Goal: Task Accomplishment & Management: Manage account settings

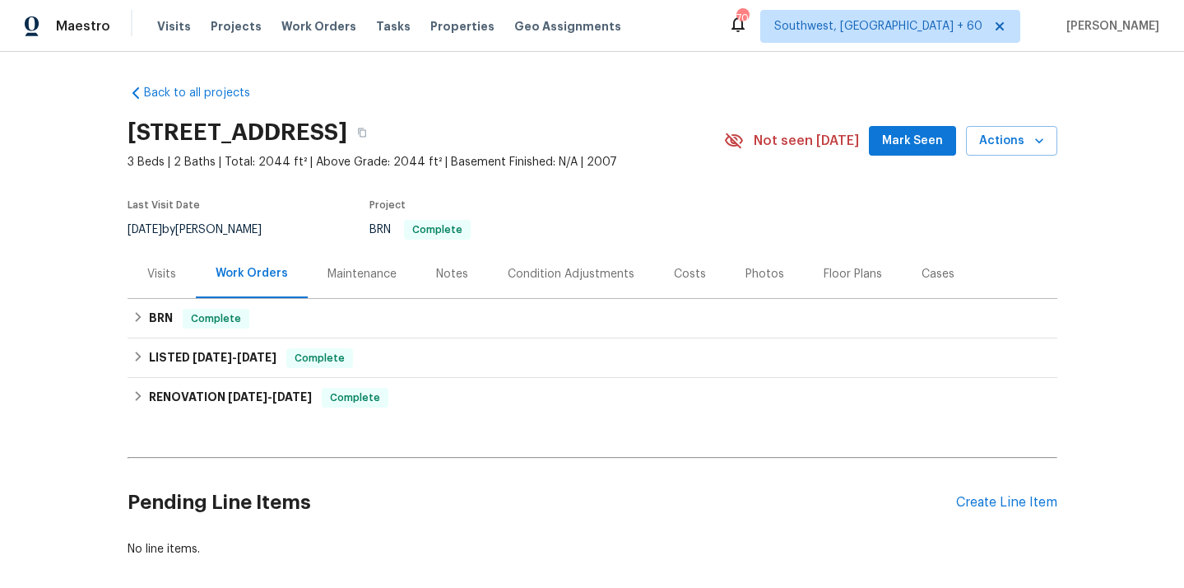
scroll to position [81, 0]
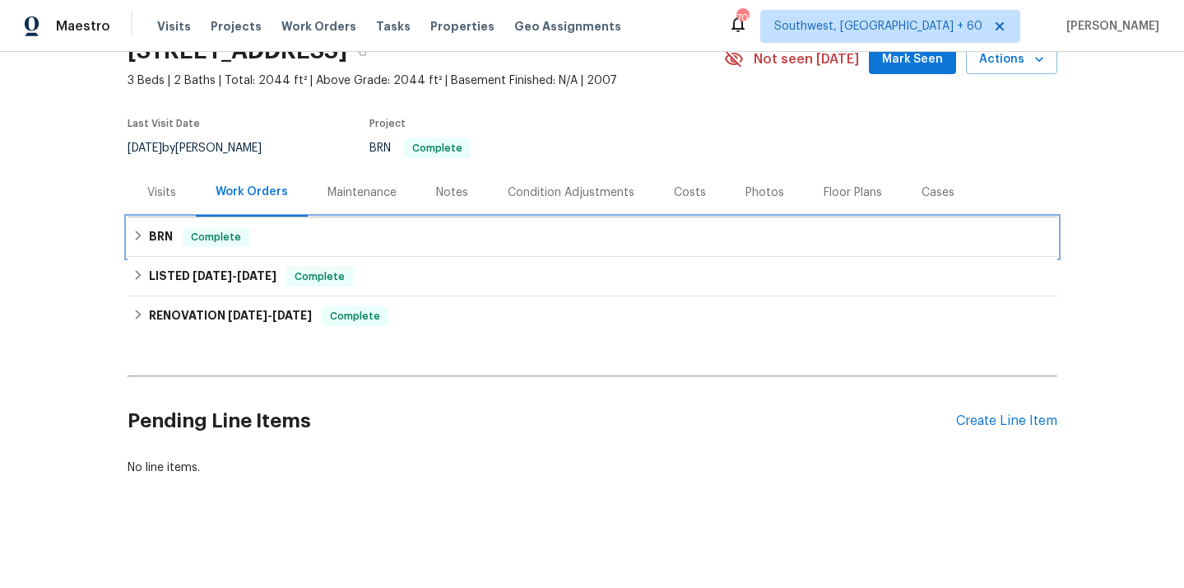
click at [132, 243] on div "BRN Complete" at bounding box center [592, 237] width 920 height 20
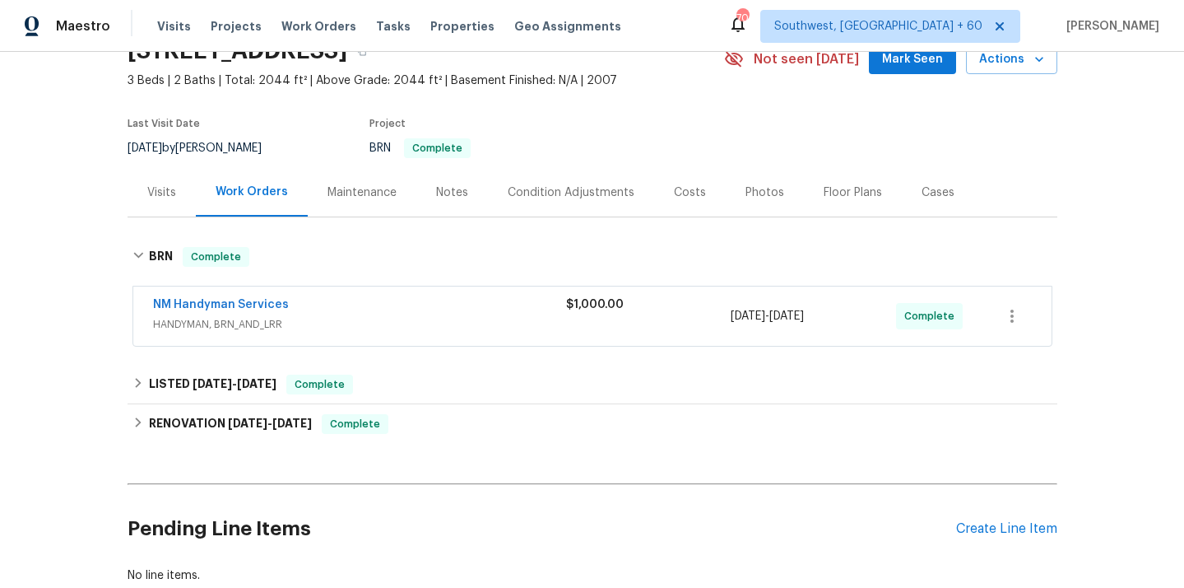
click at [219, 324] on span "HANDYMAN, BRN_AND_LRR" at bounding box center [359, 324] width 413 height 16
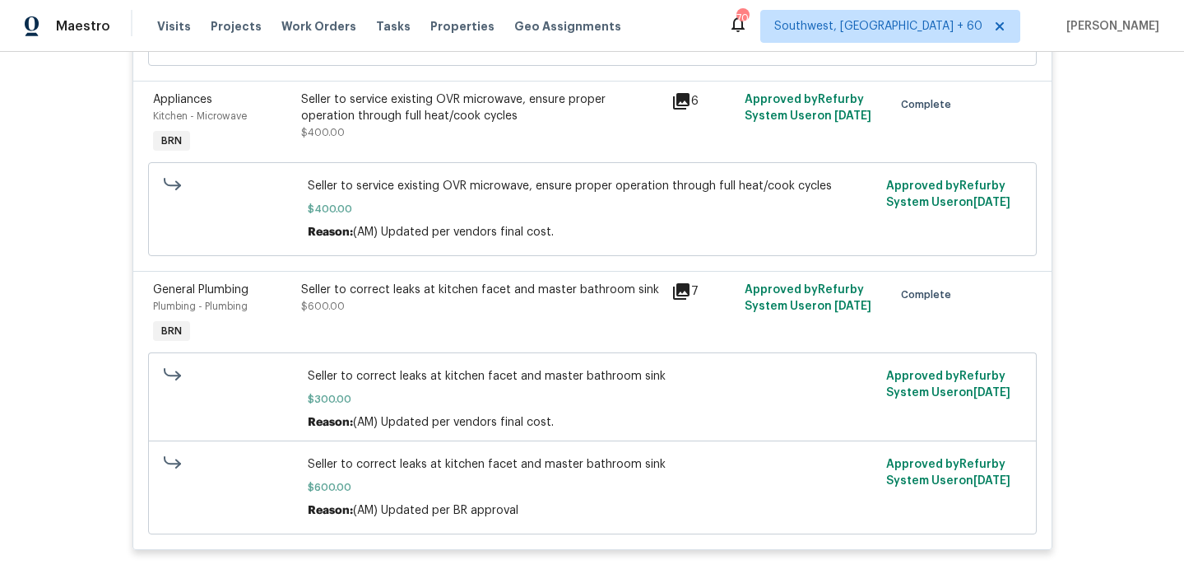
scroll to position [890, 0]
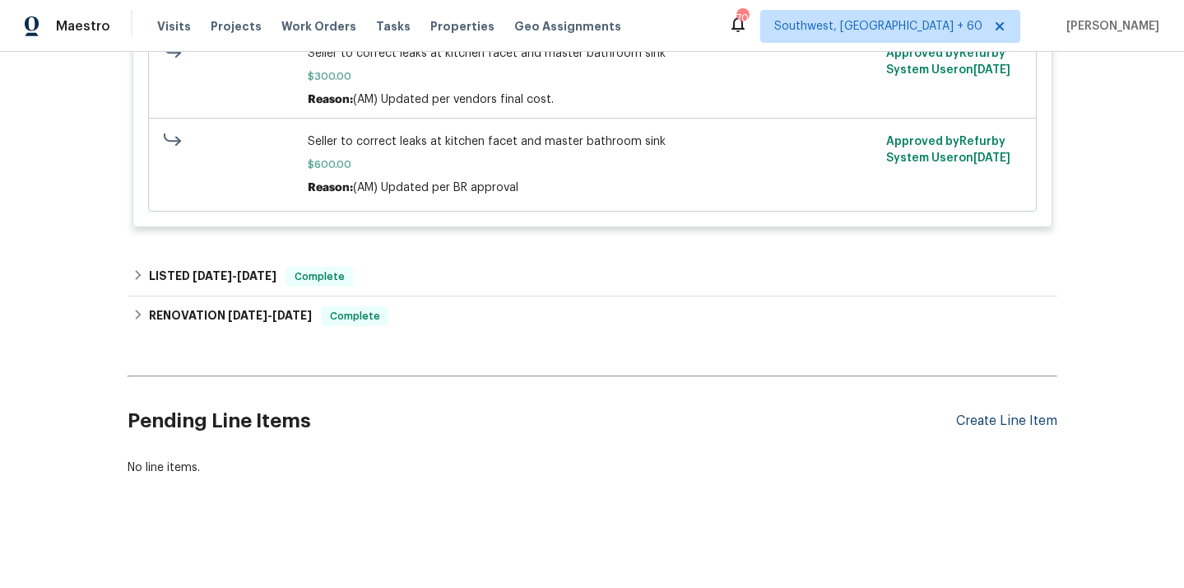
click at [990, 413] on div "Create Line Item" at bounding box center [1006, 421] width 101 height 16
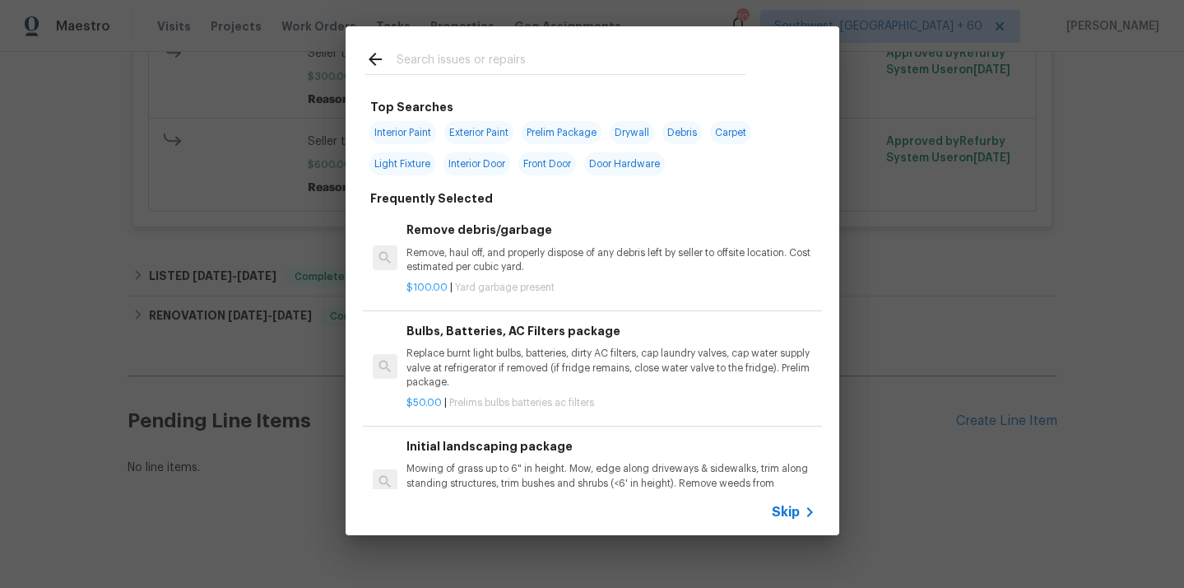
click at [781, 512] on span "Skip" at bounding box center [786, 512] width 28 height 16
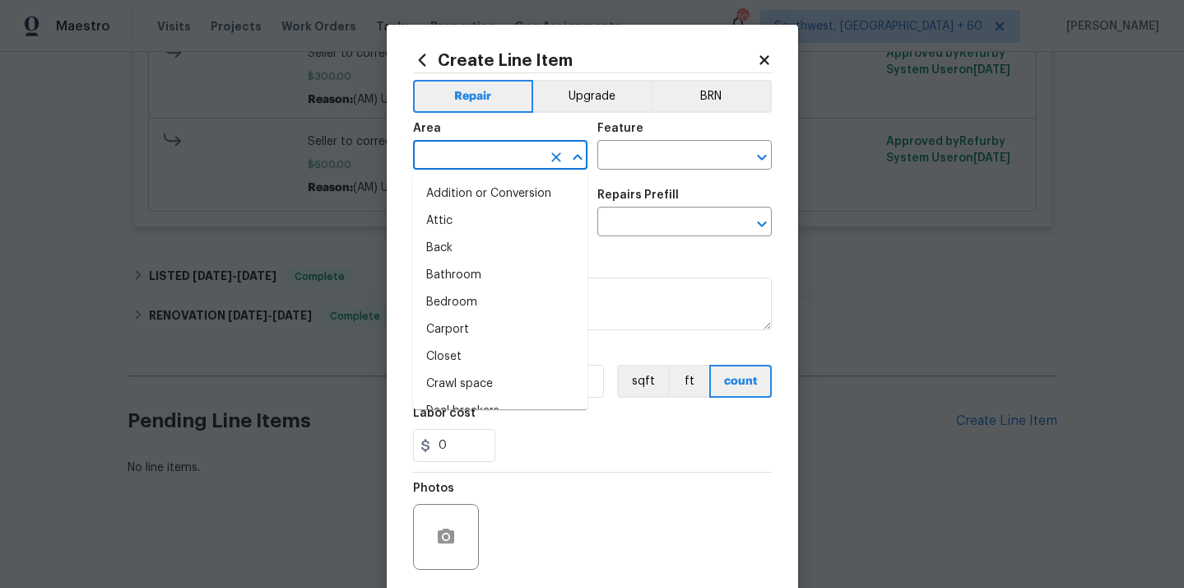
click at [483, 160] on input "text" at bounding box center [477, 157] width 128 height 26
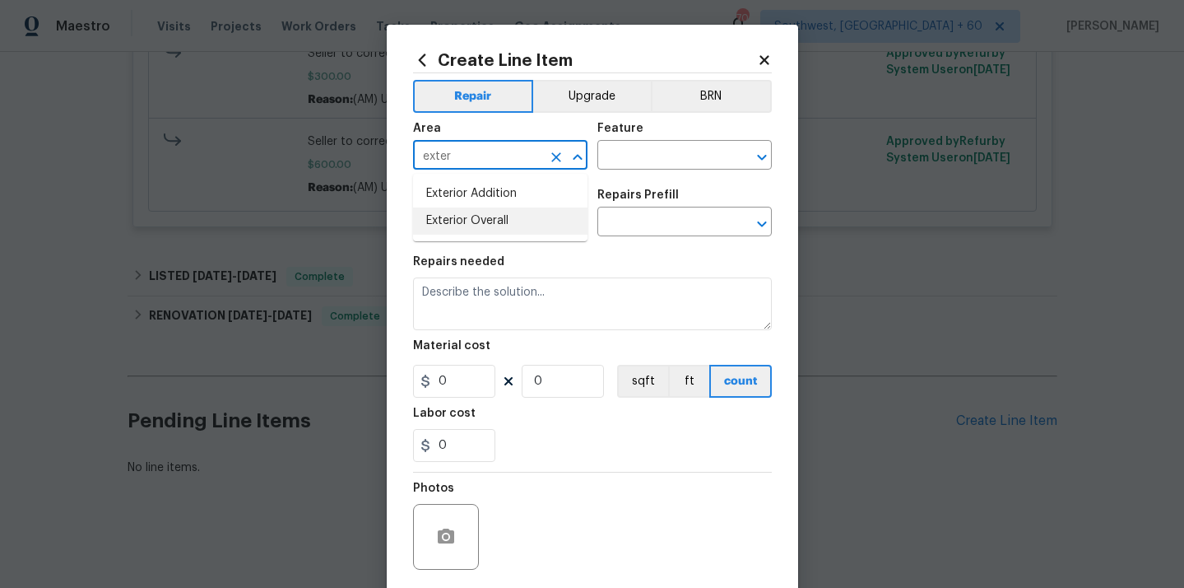
click at [481, 213] on li "Exterior Overall" at bounding box center [500, 220] width 174 height 27
type input "Exterior Overall"
click at [633, 152] on input "text" at bounding box center [661, 157] width 128 height 26
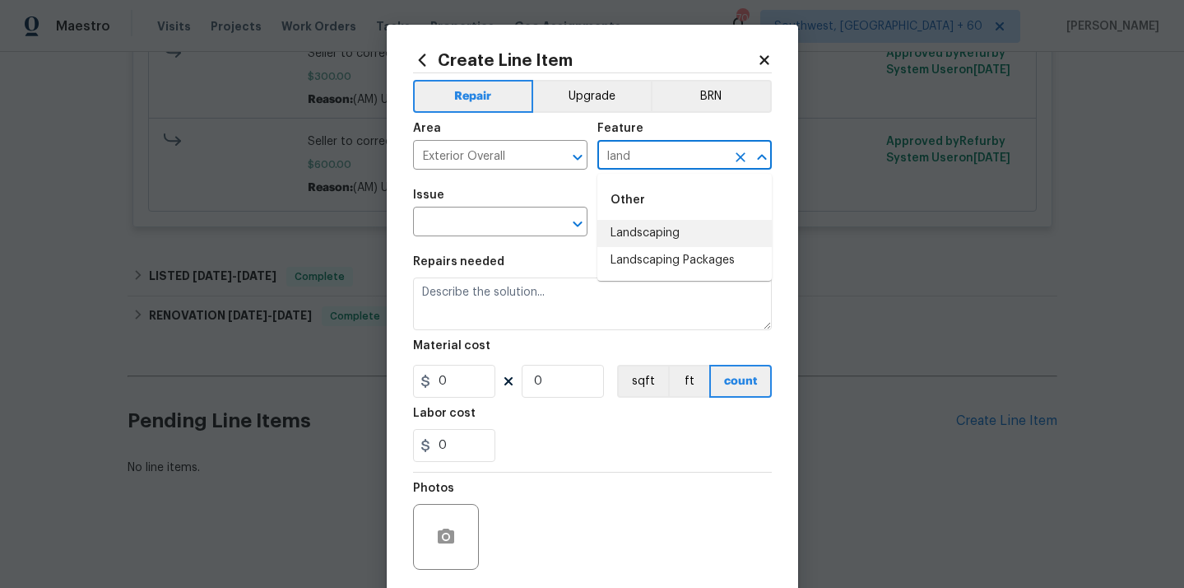
click at [620, 229] on li "Landscaping" at bounding box center [684, 233] width 174 height 27
type input "Landscaping"
click at [508, 222] on input "text" at bounding box center [477, 224] width 128 height 26
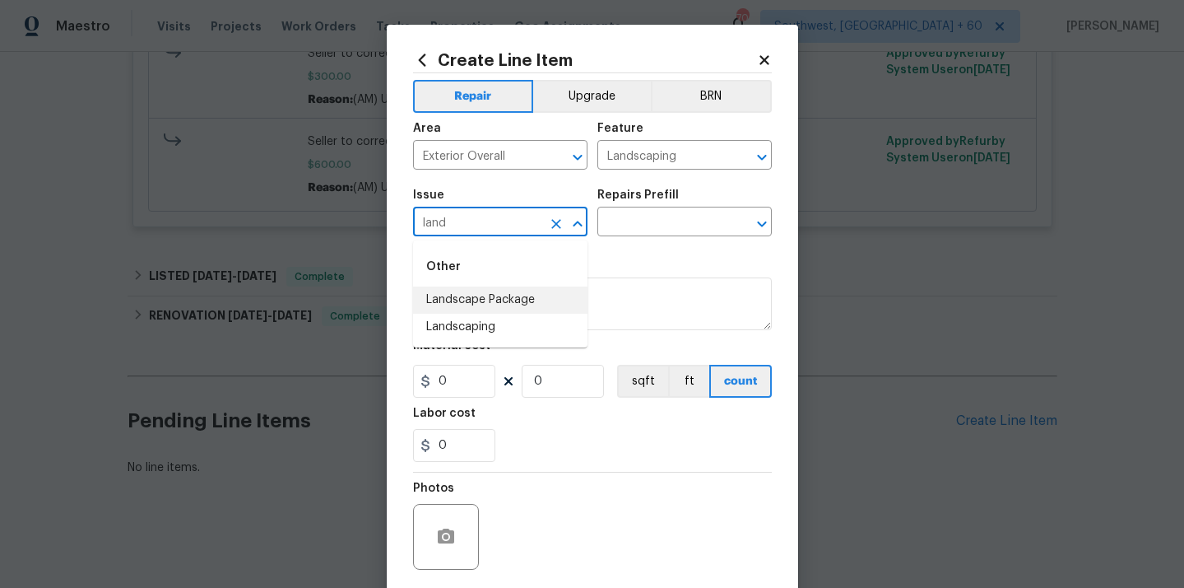
click at [515, 296] on li "Landscape Package" at bounding box center [500, 299] width 174 height 27
type input "Landscape Package"
click at [665, 239] on div "Issue Landscape Package ​ Repairs Prefill ​" at bounding box center [592, 212] width 359 height 67
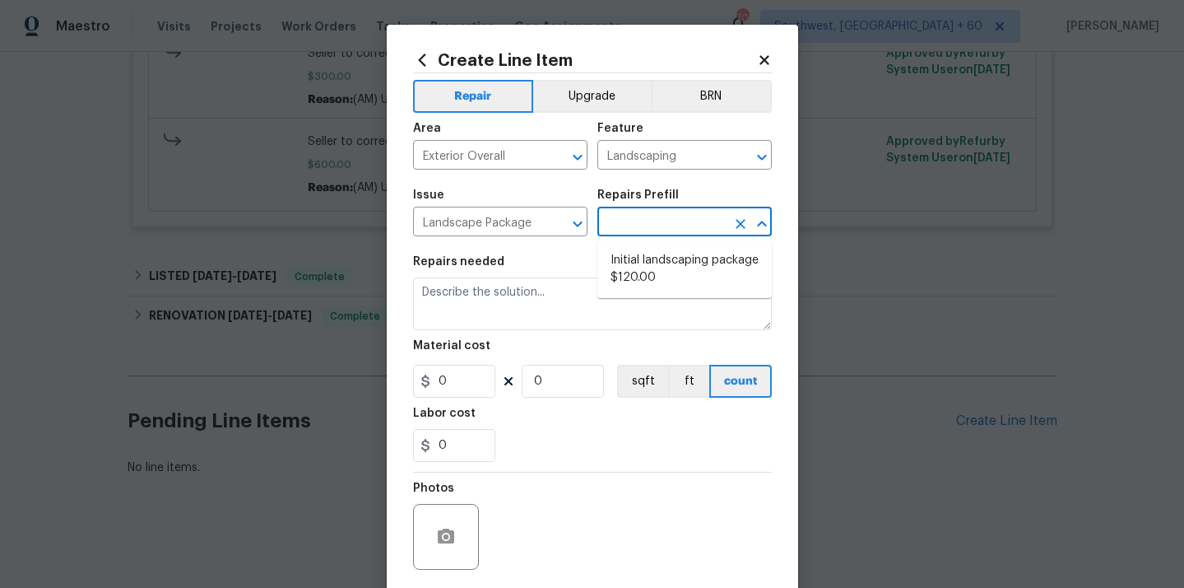
click at [665, 225] on input "text" at bounding box center [661, 224] width 128 height 26
click at [658, 274] on li "Initial landscaping package $120.00" at bounding box center [684, 269] width 174 height 44
type input "Home Readiness Packages"
type input "Initial landscaping package $120.00"
type textarea "Mowing of grass up to 6" in height. Mow, edge along driveways & sidewalks, trim…"
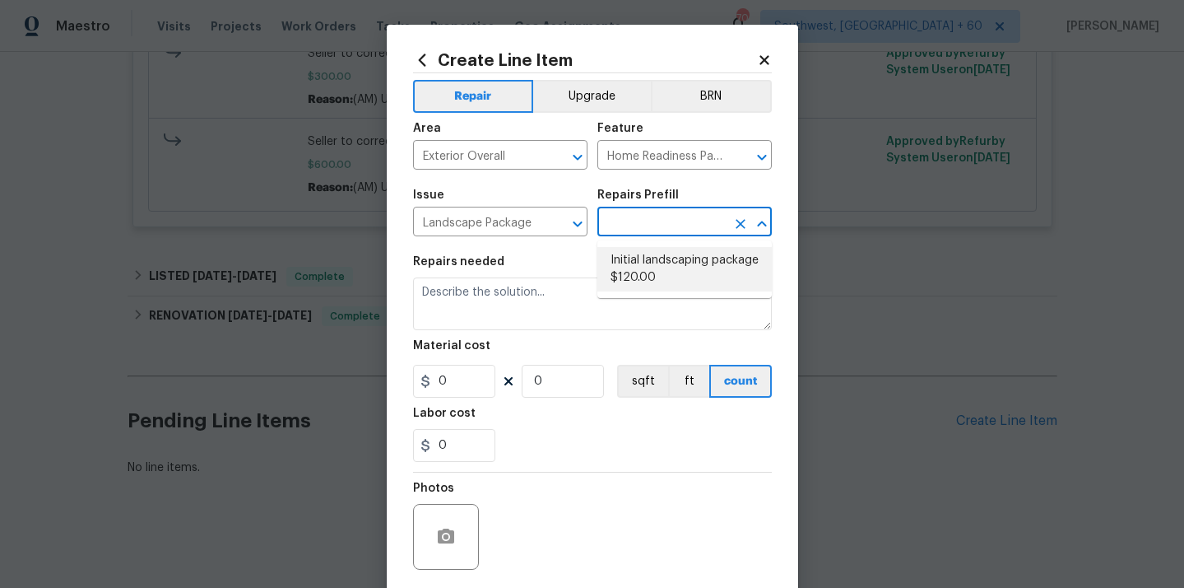
type input "120"
type input "1"
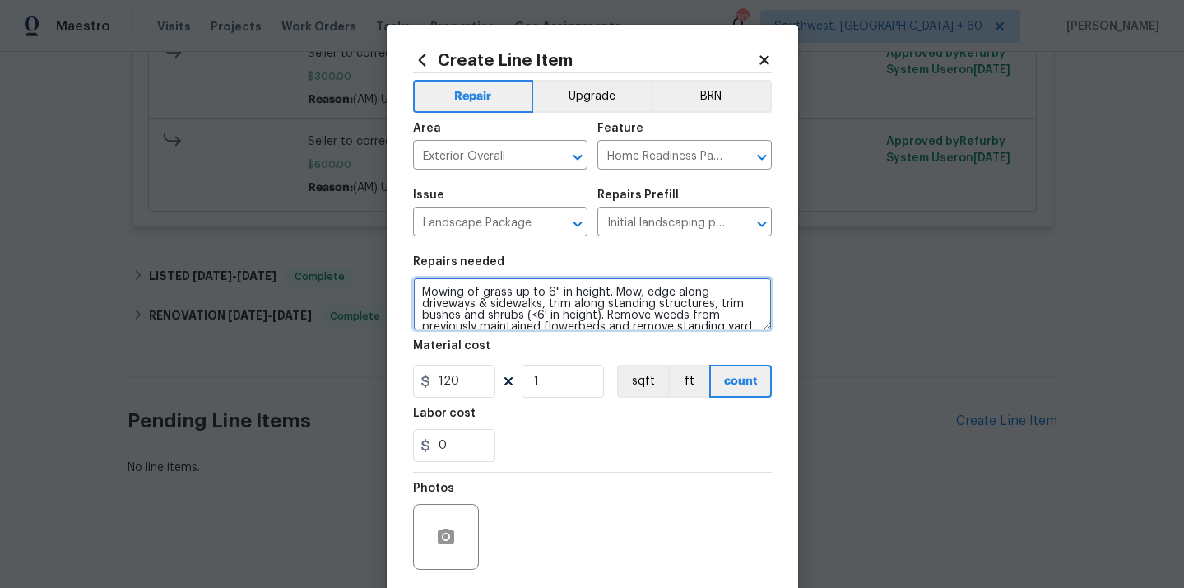
scroll to position [35, 0]
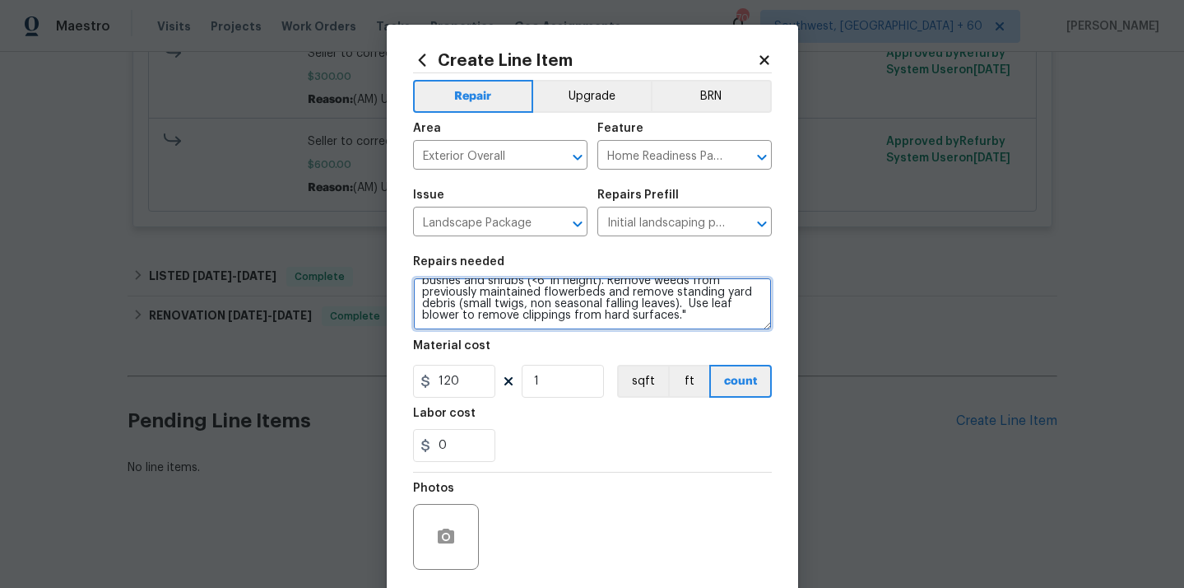
drag, startPoint x: 424, startPoint y: 293, endPoint x: 728, endPoint y: 341, distance: 308.2
click at [728, 342] on section "Repairs needed Mowing of grass up to 6" in height. Mow, edge along driveways & …" at bounding box center [592, 358] width 359 height 225
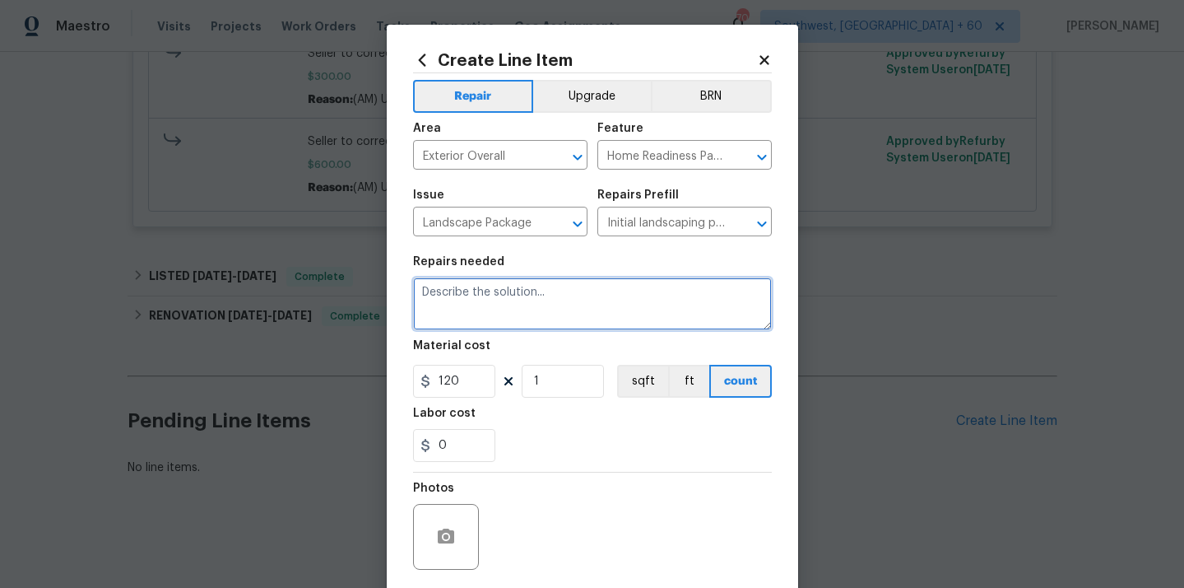
scroll to position [0, 0]
paste textarea "HOA Violation - Back of curb lacking minimum plant requirements. Remove and rep…"
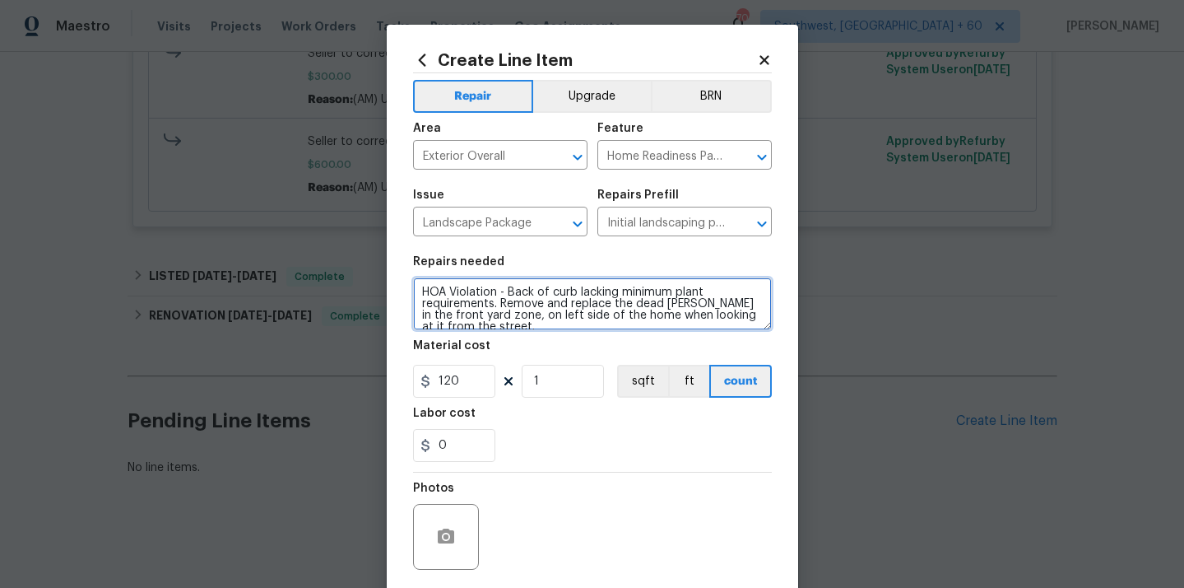
scroll to position [12, 0]
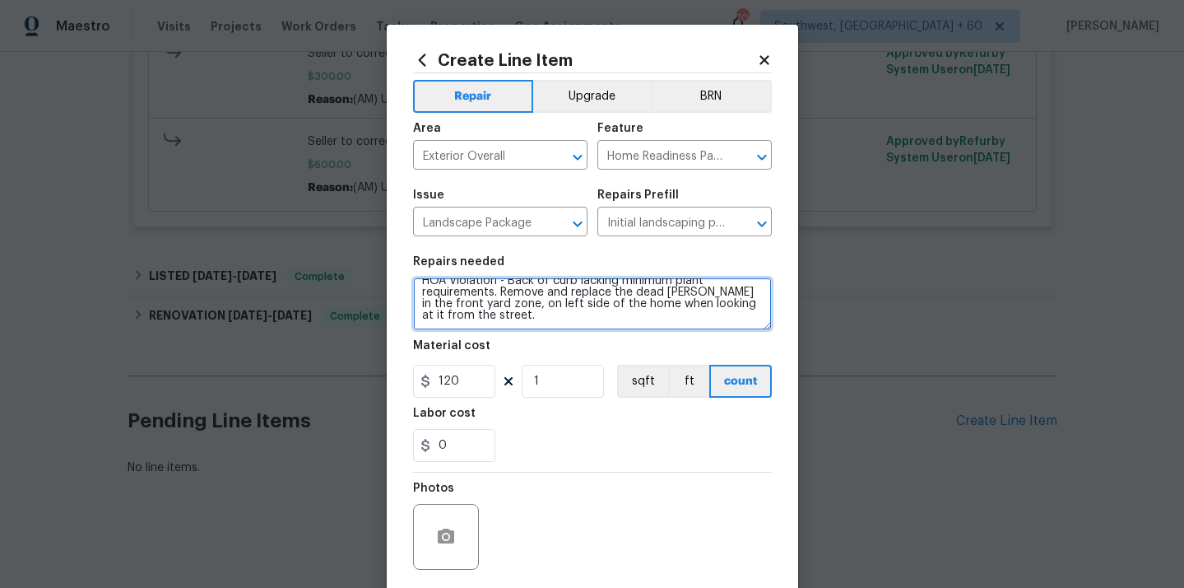
click at [467, 318] on textarea "HOA Violation - Back of curb lacking minimum plant requirements. Remove and rep…" at bounding box center [592, 303] width 359 height 53
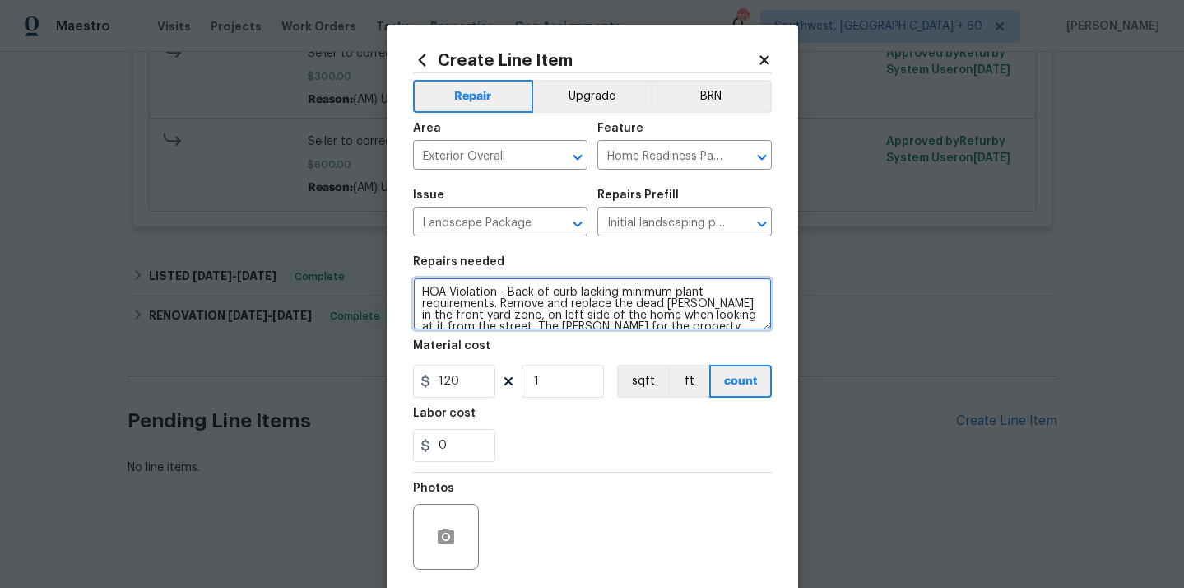
type textarea "HOA Violation - Back of curb lacking minimum plant requirements. Remove and rep…"
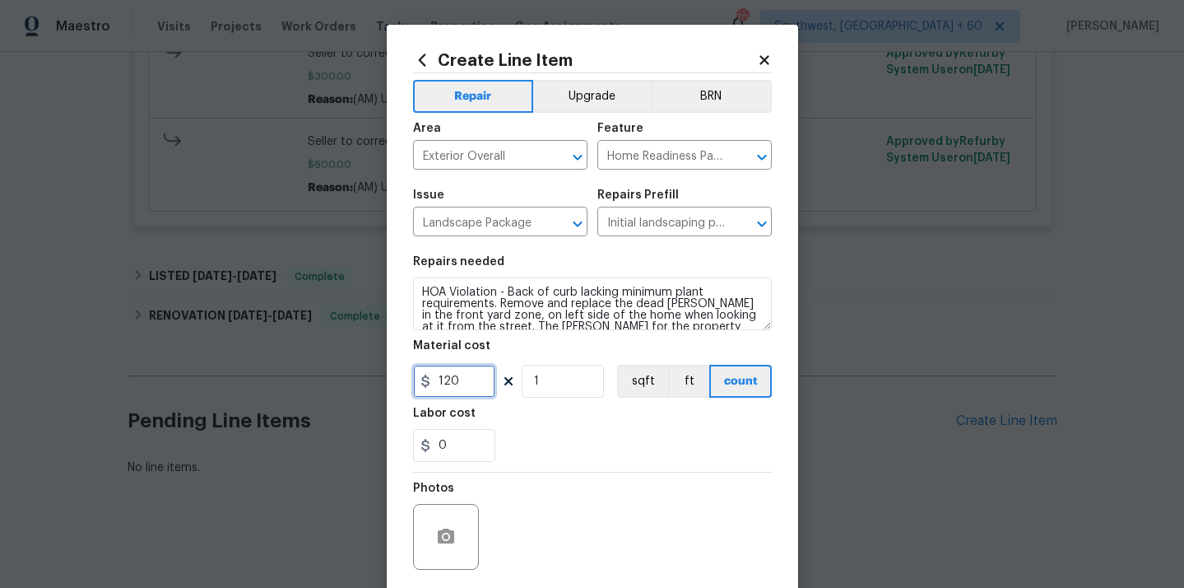
drag, startPoint x: 458, startPoint y: 379, endPoint x: 412, endPoint y: 376, distance: 46.2
click at [413, 376] on input "120" at bounding box center [454, 381] width 82 height 33
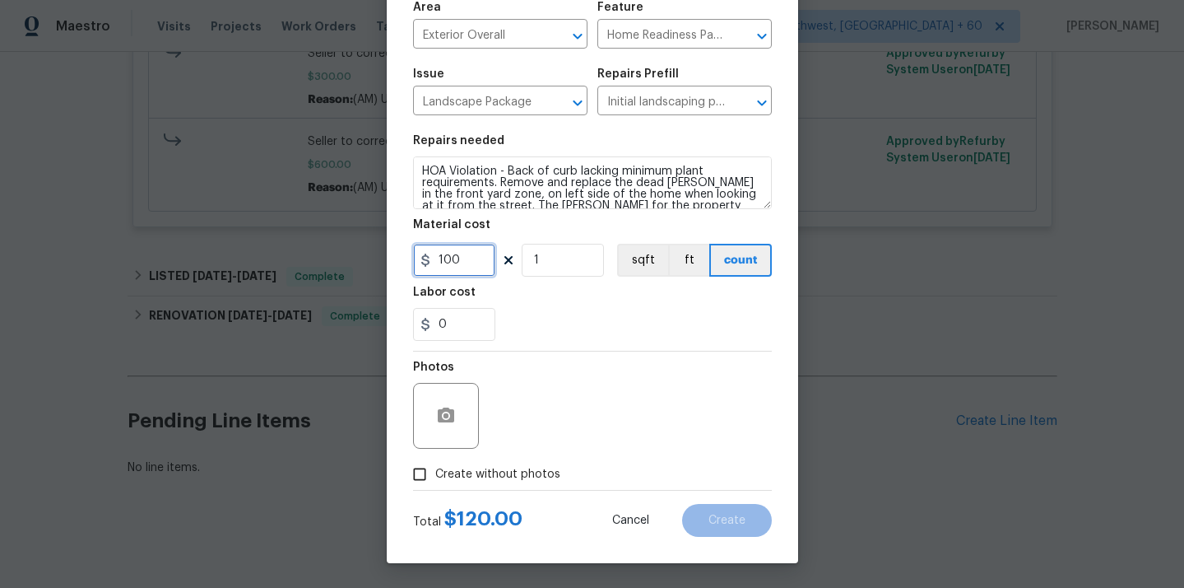
type input "100"
click at [421, 476] on input "Create without photos" at bounding box center [419, 473] width 31 height 31
checkbox input "true"
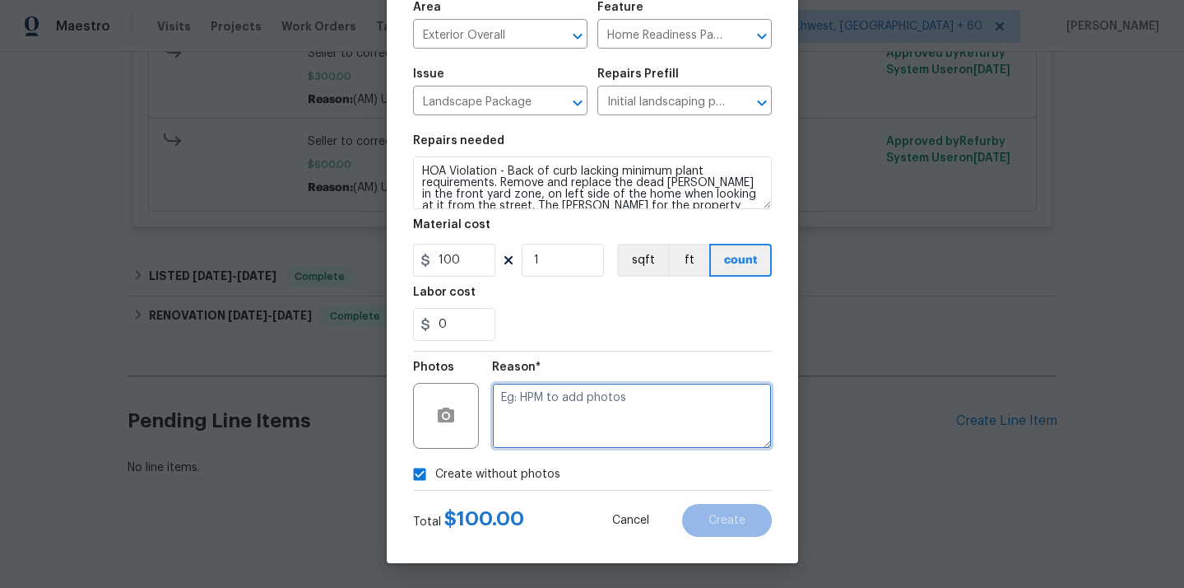
click at [551, 423] on textarea at bounding box center [632, 416] width 280 height 66
click at [690, 393] on textarea at bounding box center [632, 416] width 280 height 66
type textarea "NA"
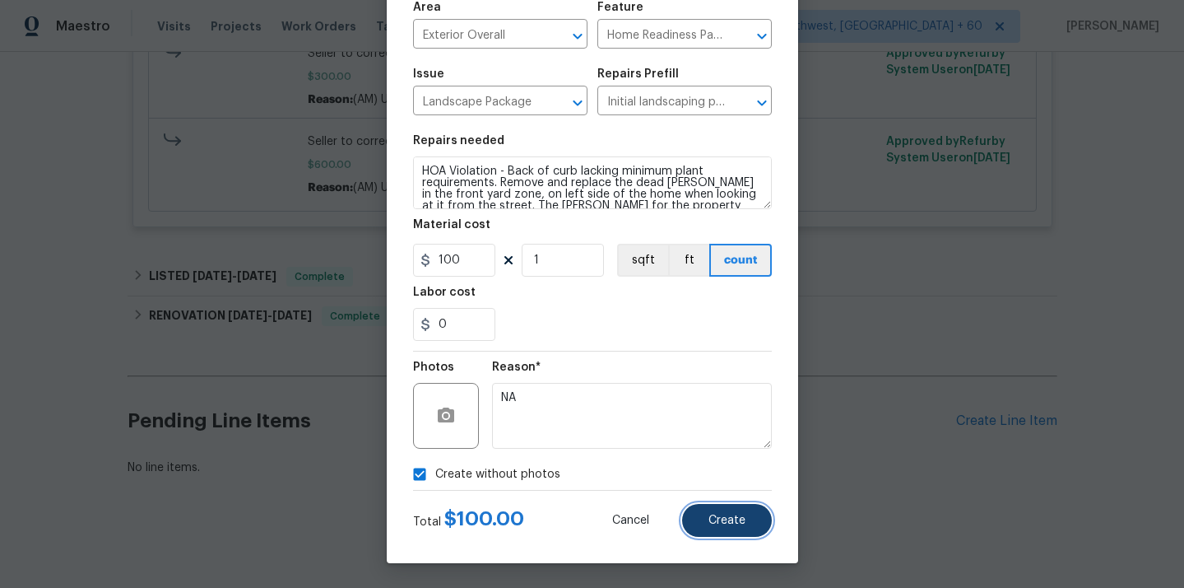
click at [749, 509] on button "Create" at bounding box center [727, 520] width 90 height 33
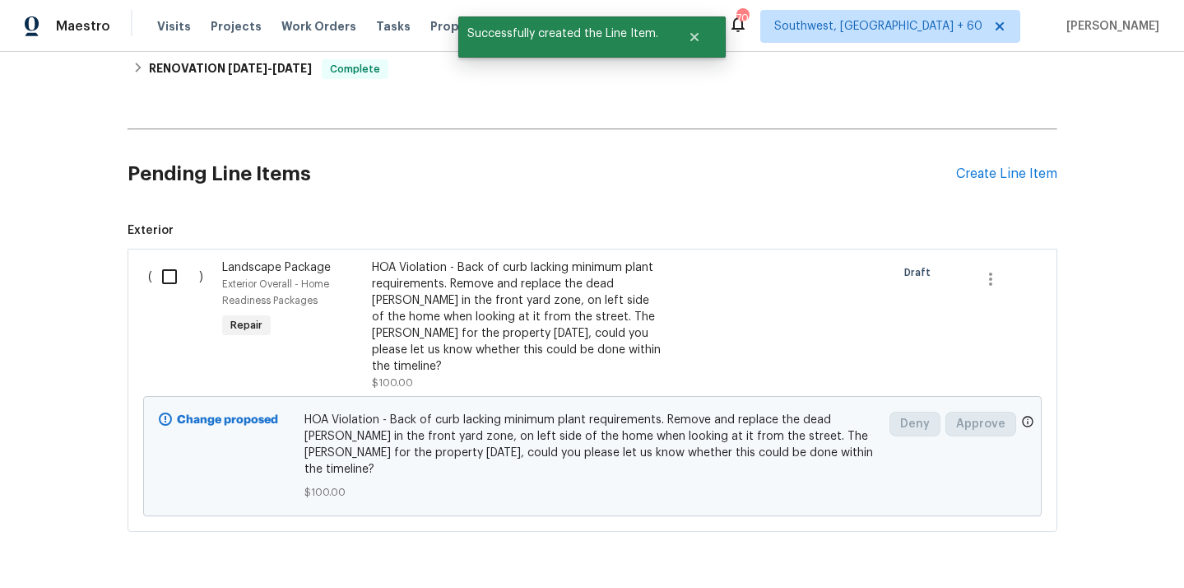
scroll to position [1134, 0]
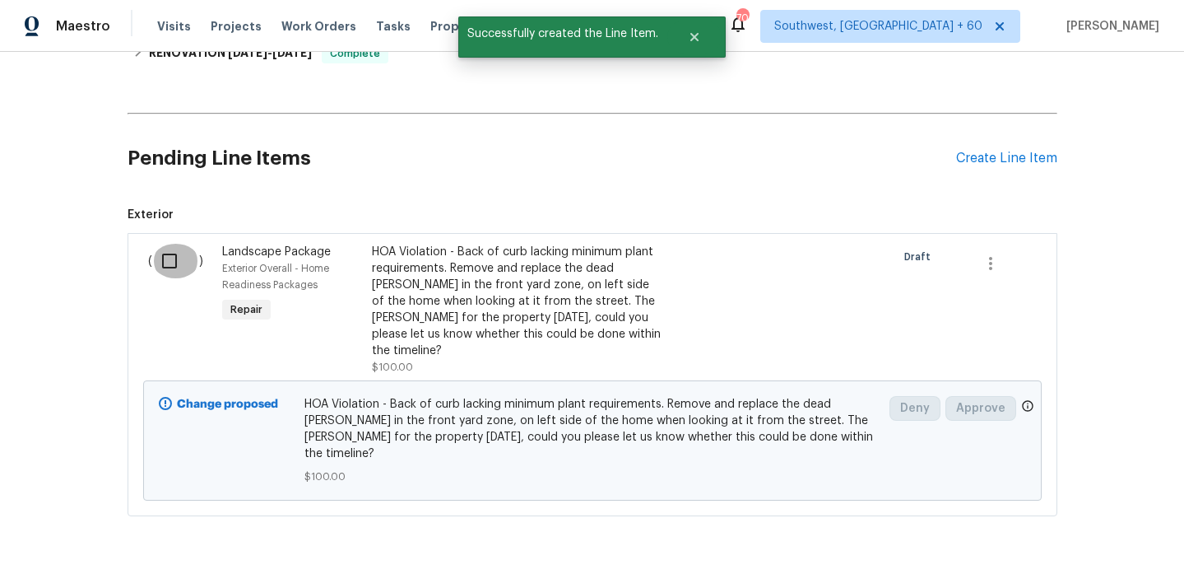
click at [170, 278] on input "checkbox" at bounding box center [175, 261] width 47 height 35
checkbox input "true"
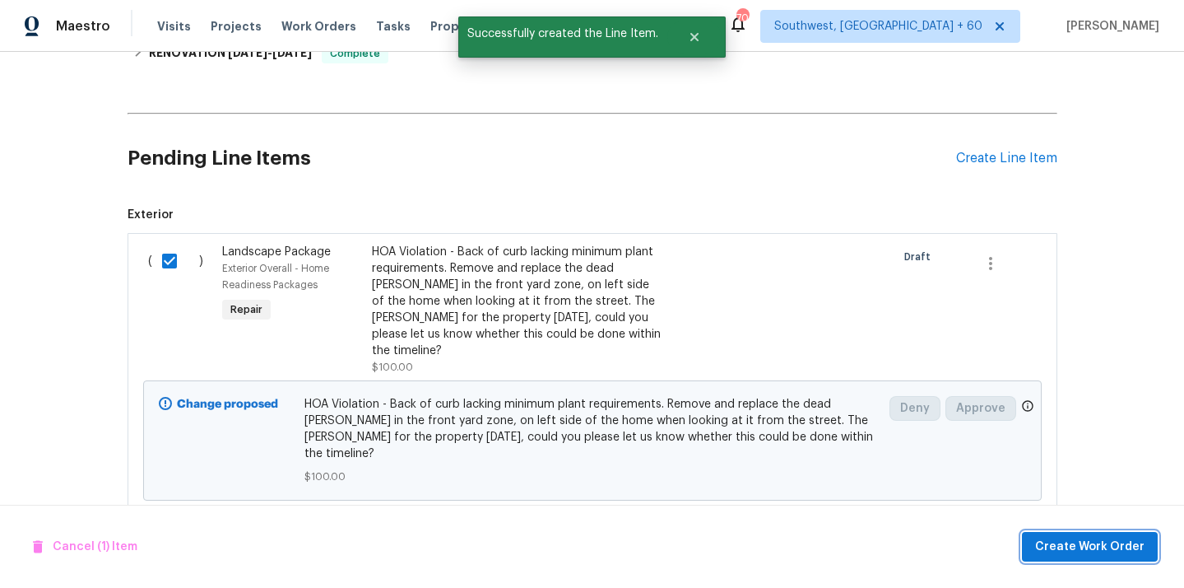
click at [1108, 537] on span "Create Work Order" at bounding box center [1089, 547] width 109 height 21
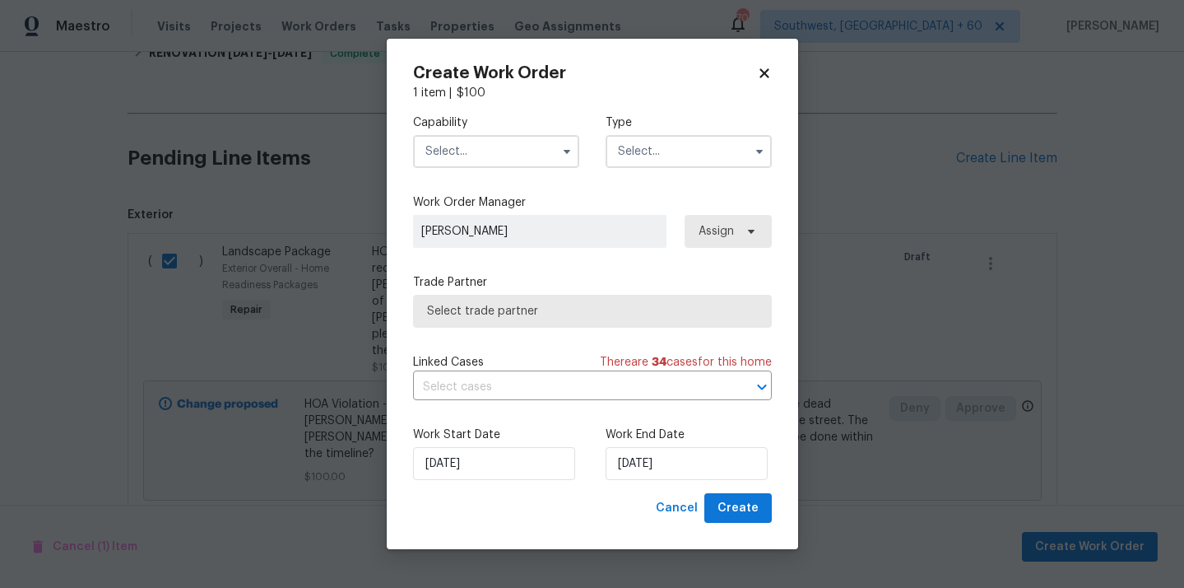
click at [515, 155] on input "text" at bounding box center [496, 151] width 166 height 33
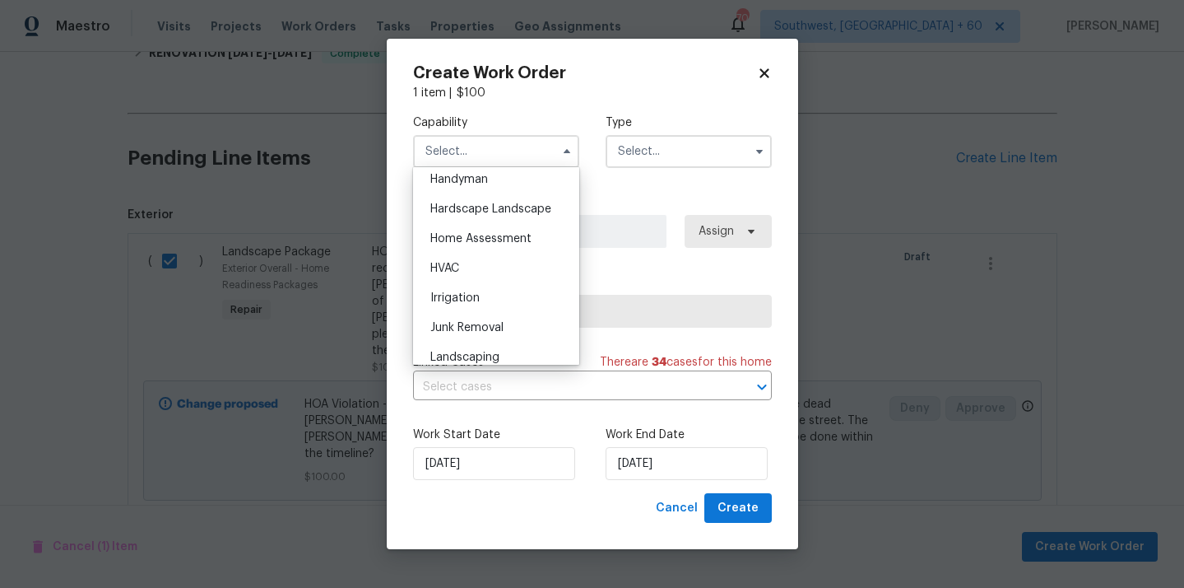
scroll to position [920, 0]
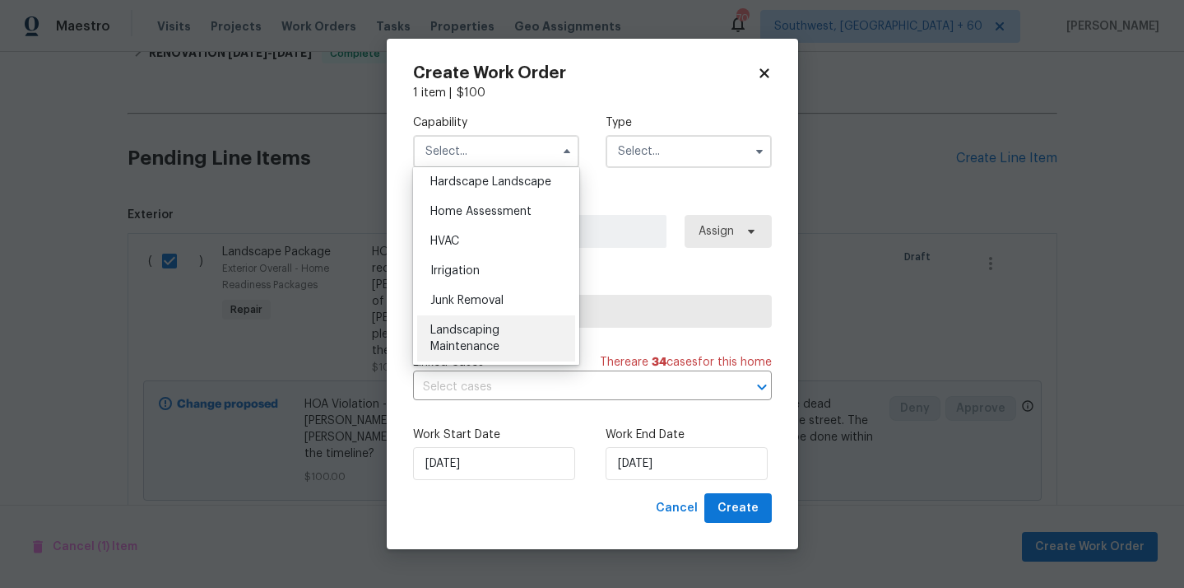
click at [472, 330] on span "Landscaping Maintenance" at bounding box center [464, 338] width 69 height 28
type input "Landscaping Maintenance"
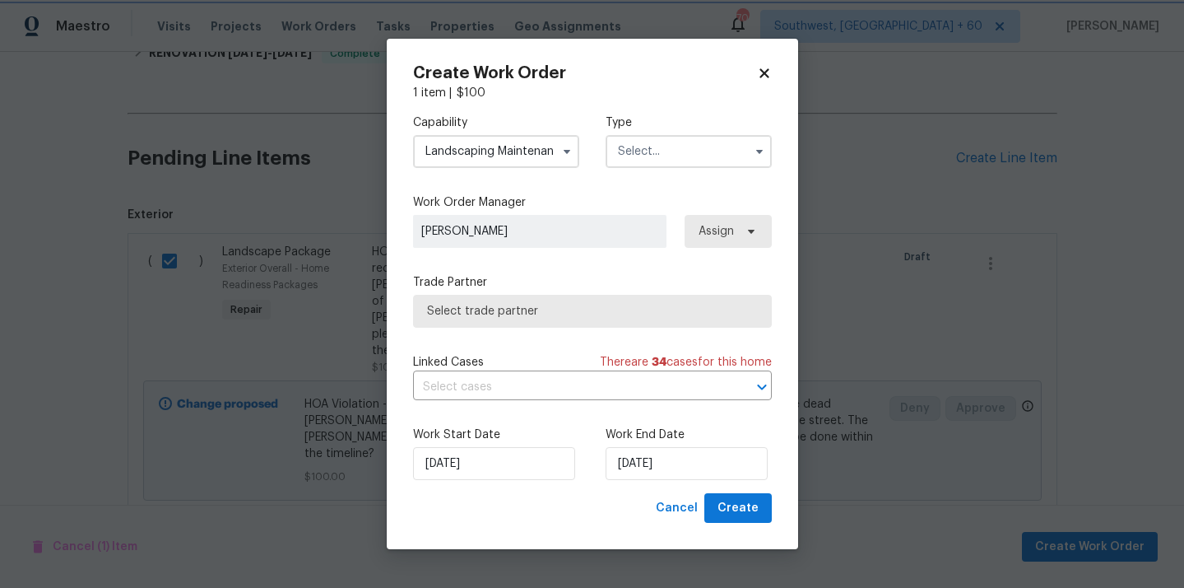
scroll to position [986, 0]
click at [638, 152] on input "text" at bounding box center [689, 151] width 166 height 33
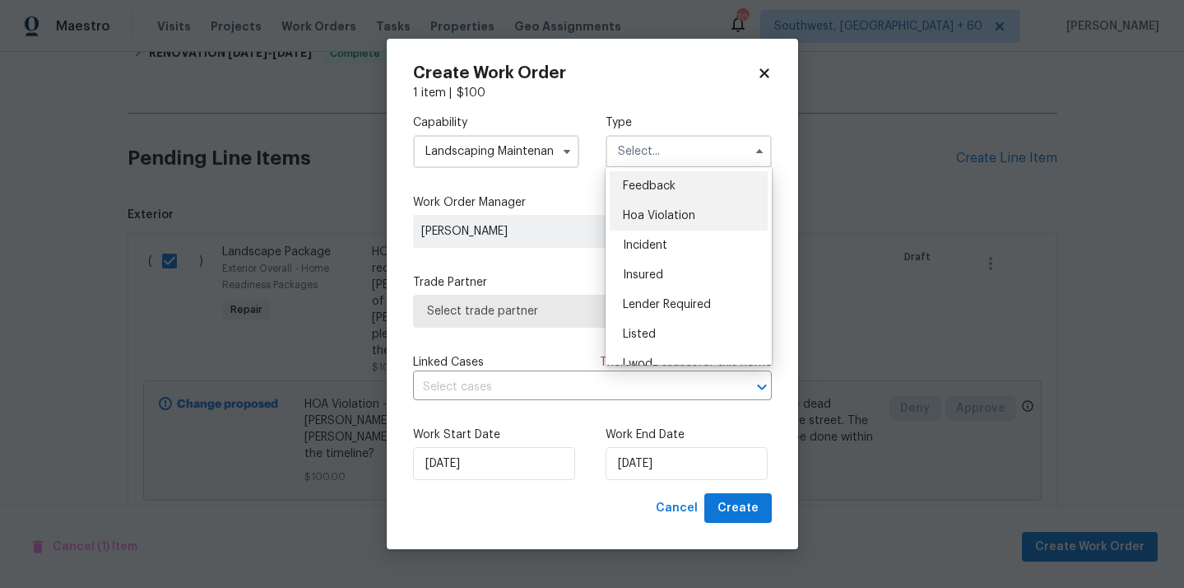
click at [641, 221] on span "Hoa Violation" at bounding box center [659, 216] width 72 height 12
type input "Hoa Violation"
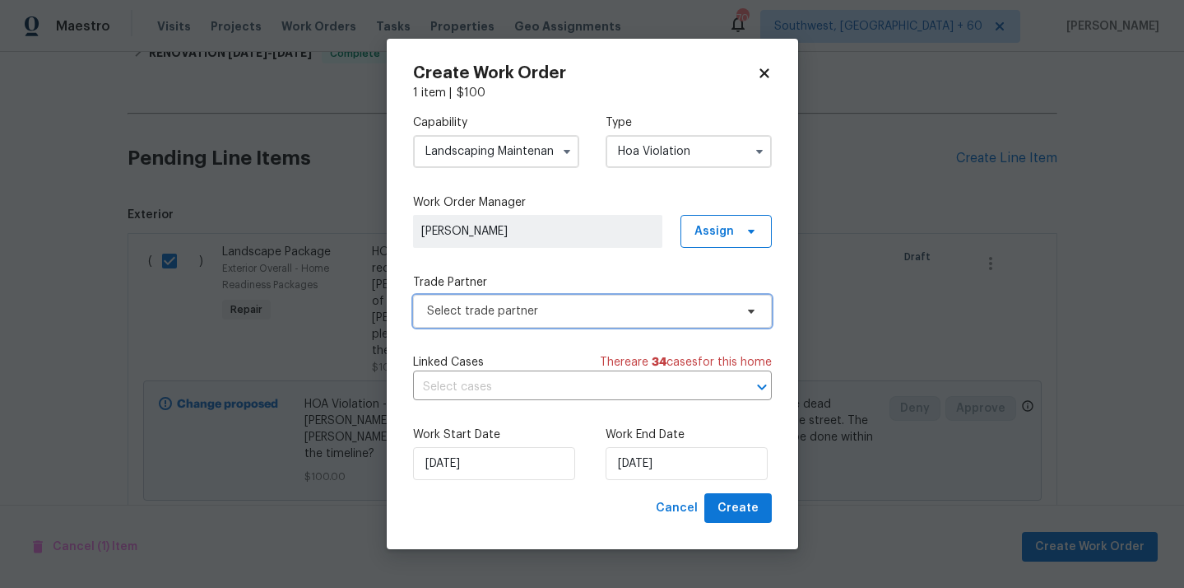
click at [516, 312] on span "Select trade partner" at bounding box center [580, 311] width 307 height 16
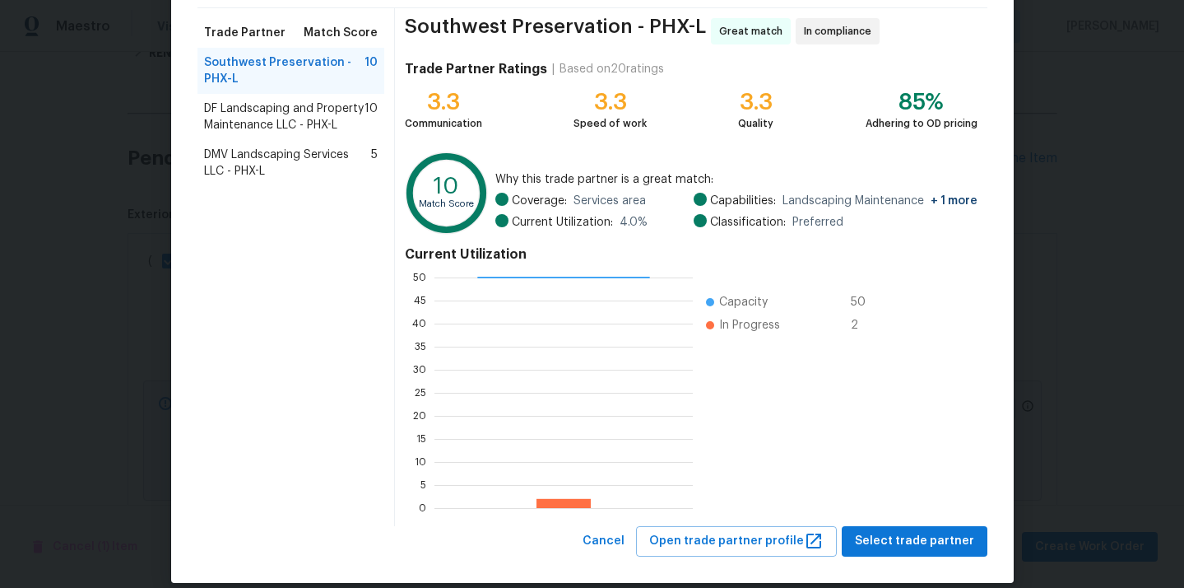
scroll to position [138, 0]
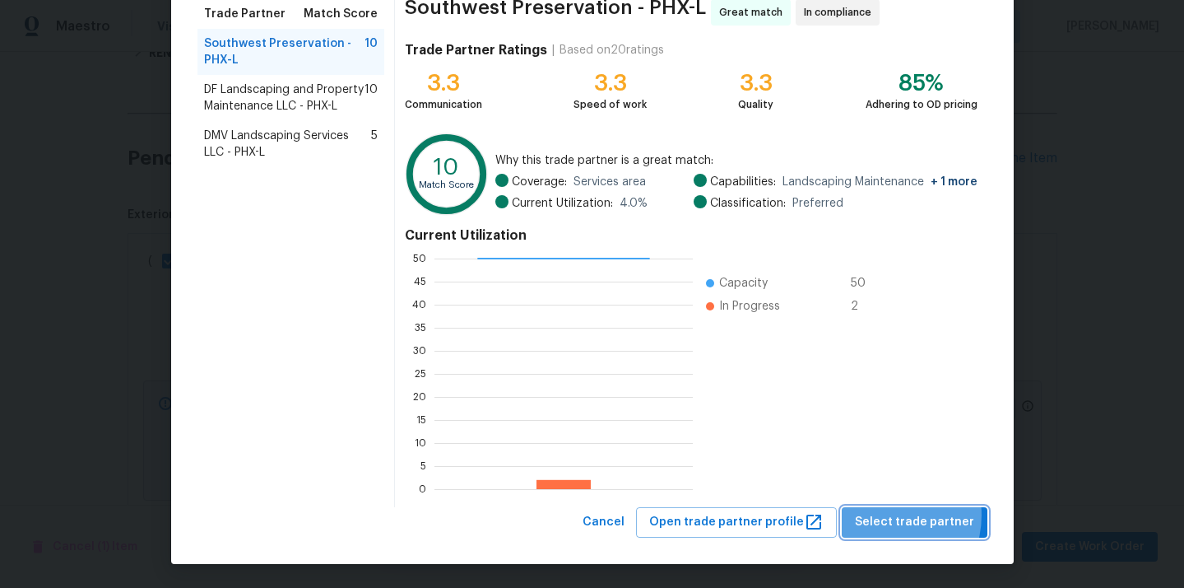
click at [890, 514] on span "Select trade partner" at bounding box center [914, 522] width 119 height 21
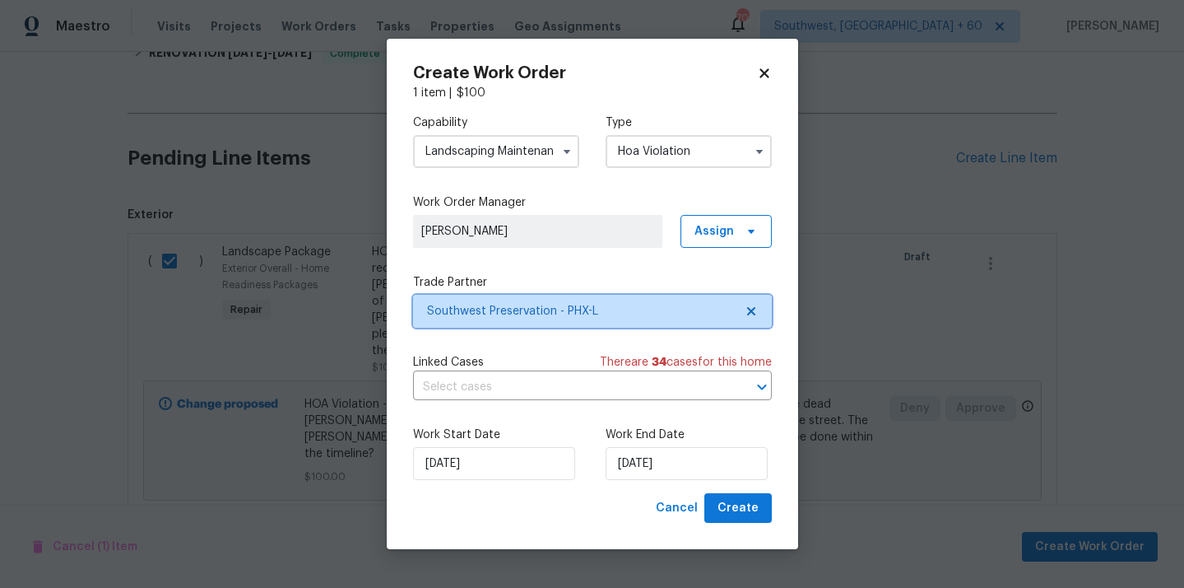
scroll to position [0, 0]
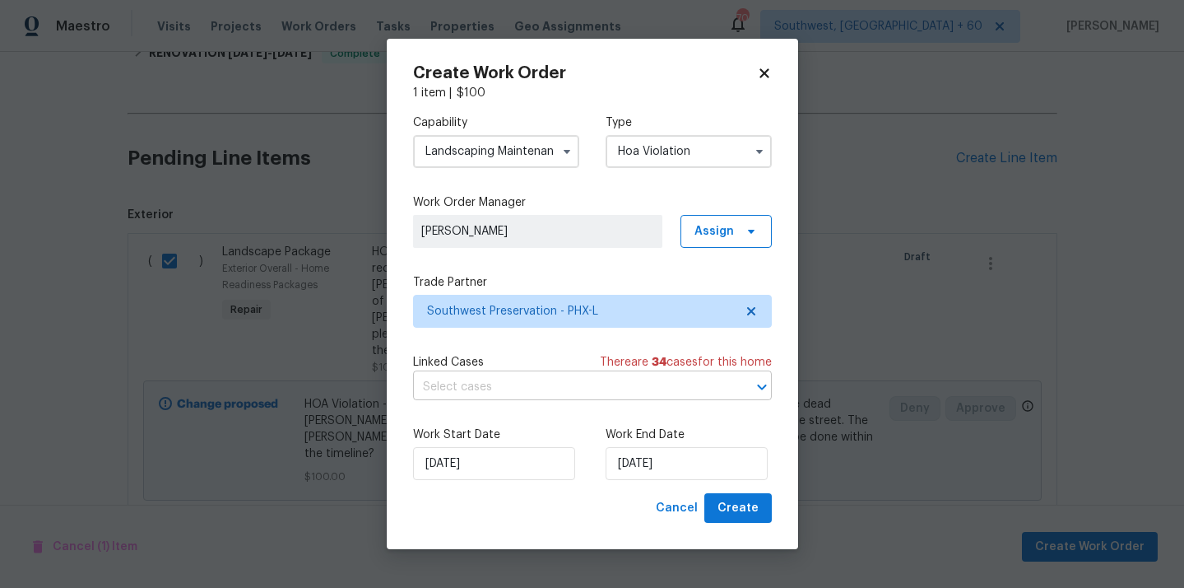
click at [588, 397] on input "text" at bounding box center [569, 387] width 313 height 26
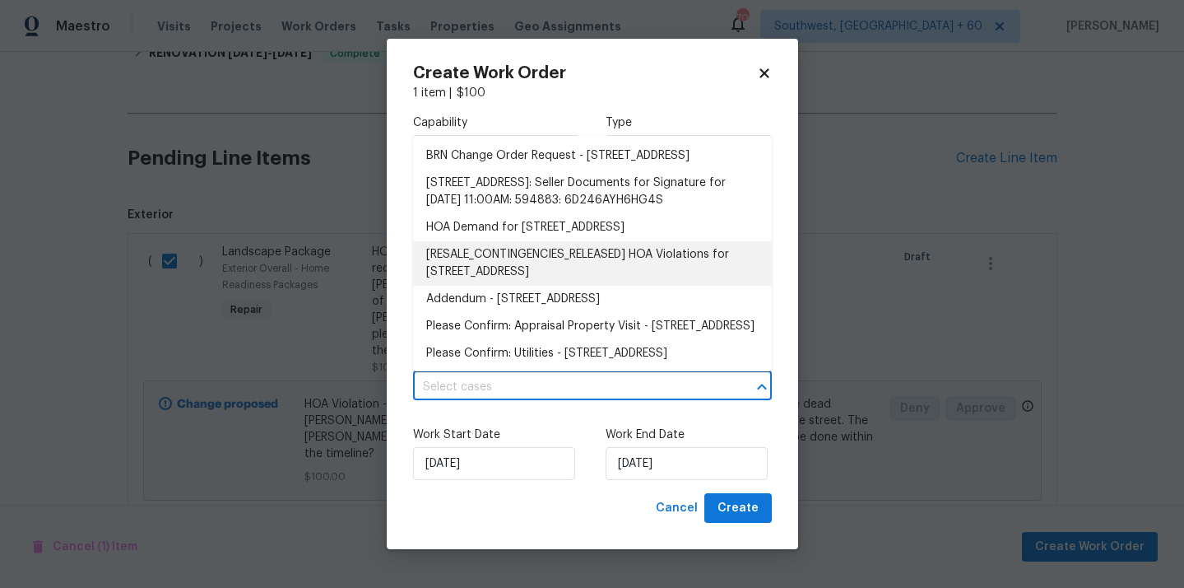
click at [534, 286] on li "[RESALE_CONTINGENCIES_RELEASED] HOA Violations for 12644 N 152nd Ave, Surprise,…" at bounding box center [592, 263] width 359 height 44
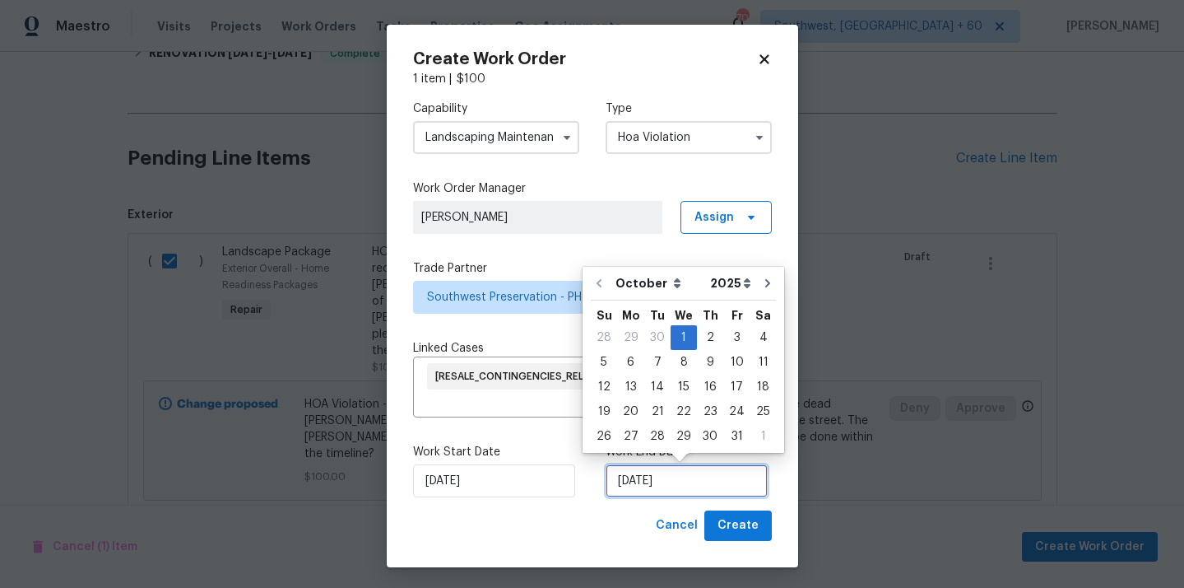
click at [672, 468] on input "01/10/2025" at bounding box center [687, 480] width 162 height 33
click at [729, 337] on div "3" at bounding box center [736, 337] width 27 height 23
type input "03/10/2025"
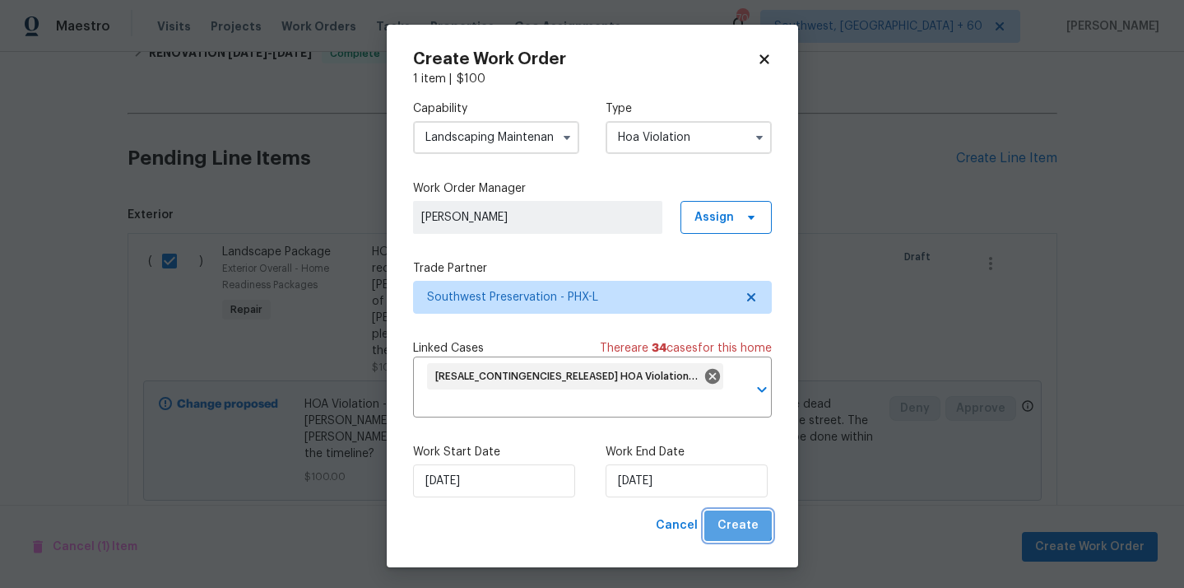
click at [740, 519] on span "Create" at bounding box center [738, 525] width 41 height 21
checkbox input "false"
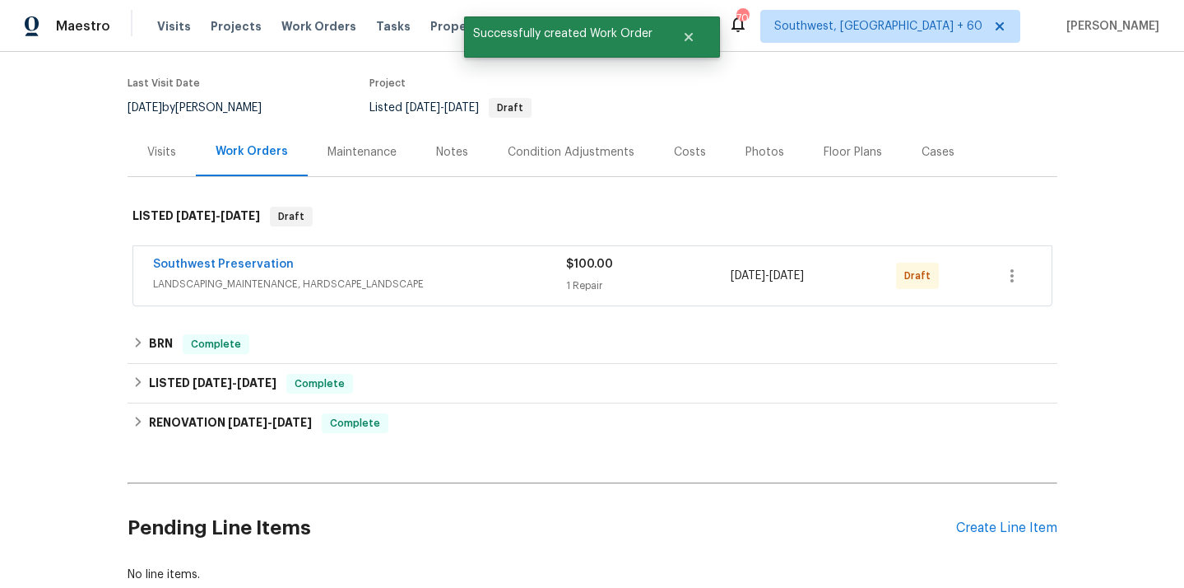
scroll to position [98, 0]
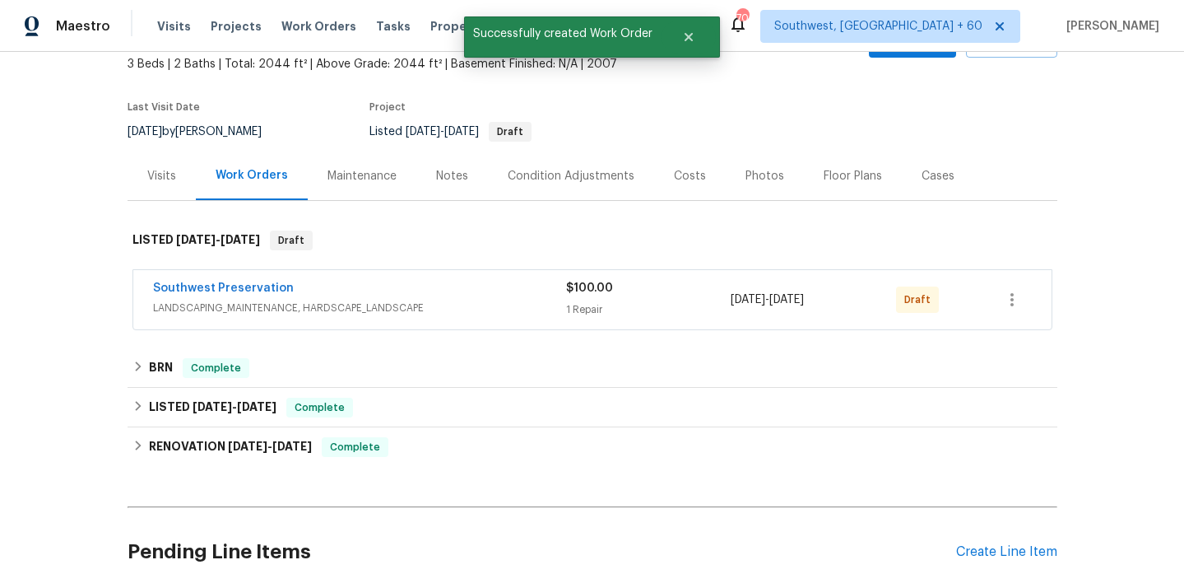
click at [379, 312] on span "LANDSCAPING_MAINTENANCE, HARDSCAPE_LANDSCAPE" at bounding box center [359, 308] width 413 height 16
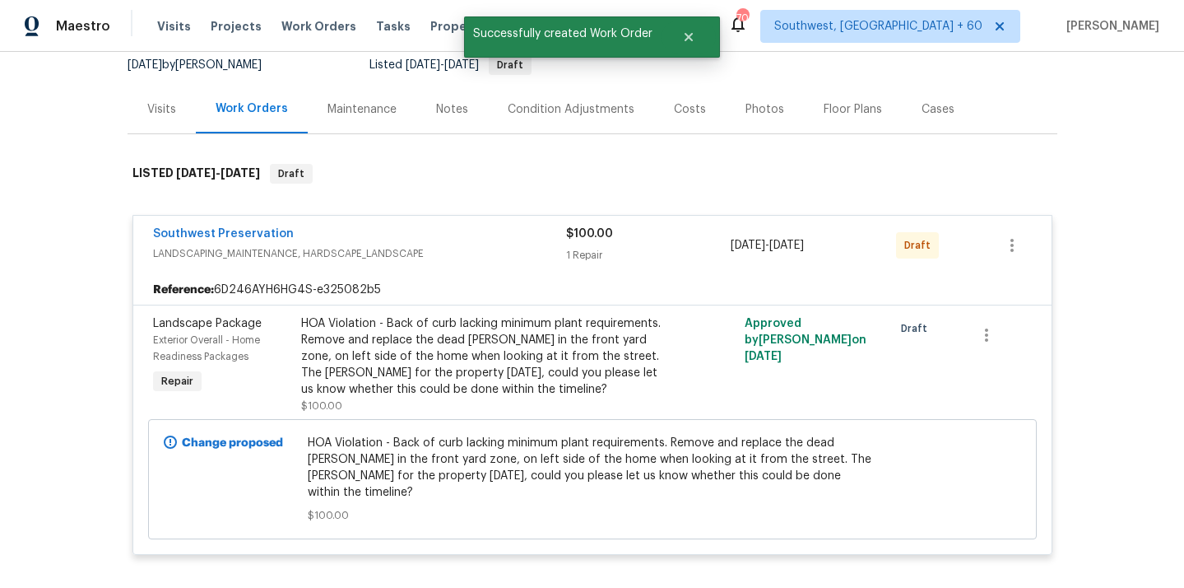
scroll to position [166, 0]
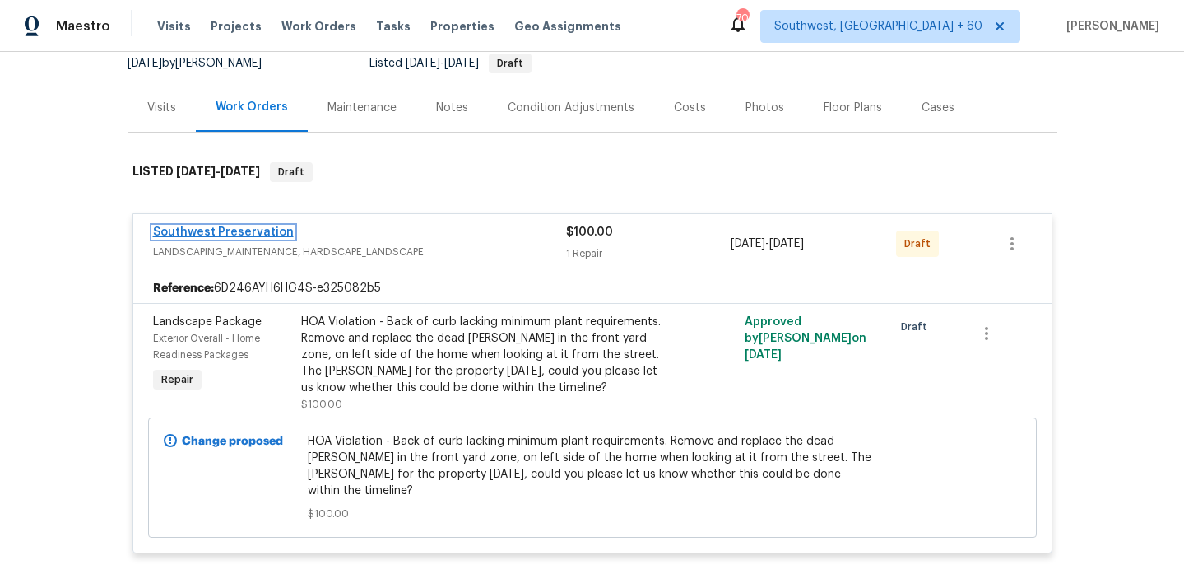
click at [258, 231] on link "Southwest Preservation" at bounding box center [223, 232] width 141 height 12
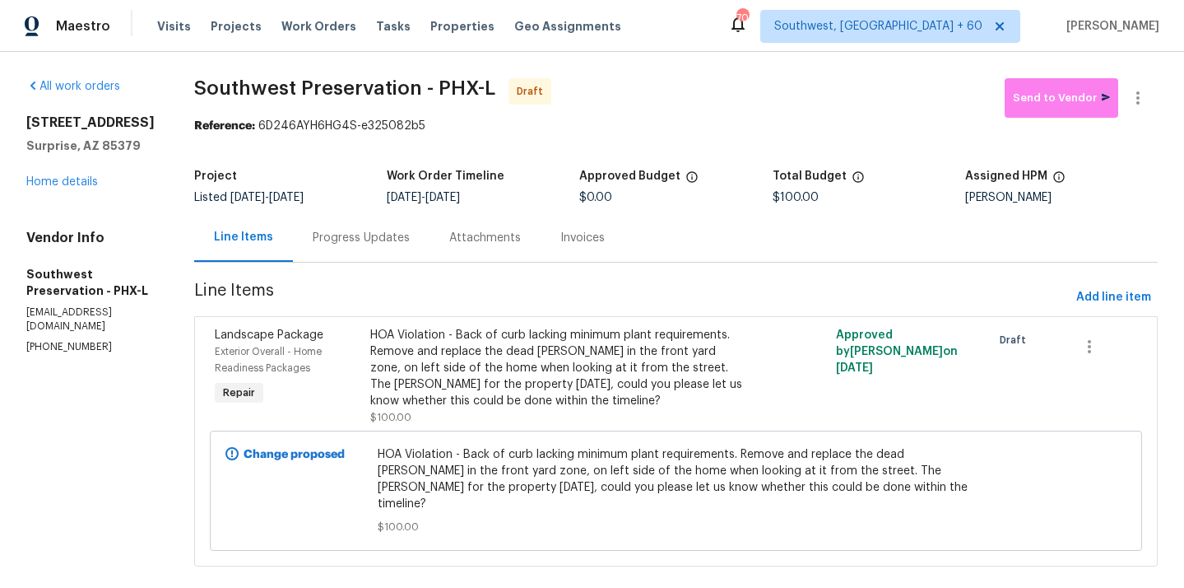
scroll to position [8, 0]
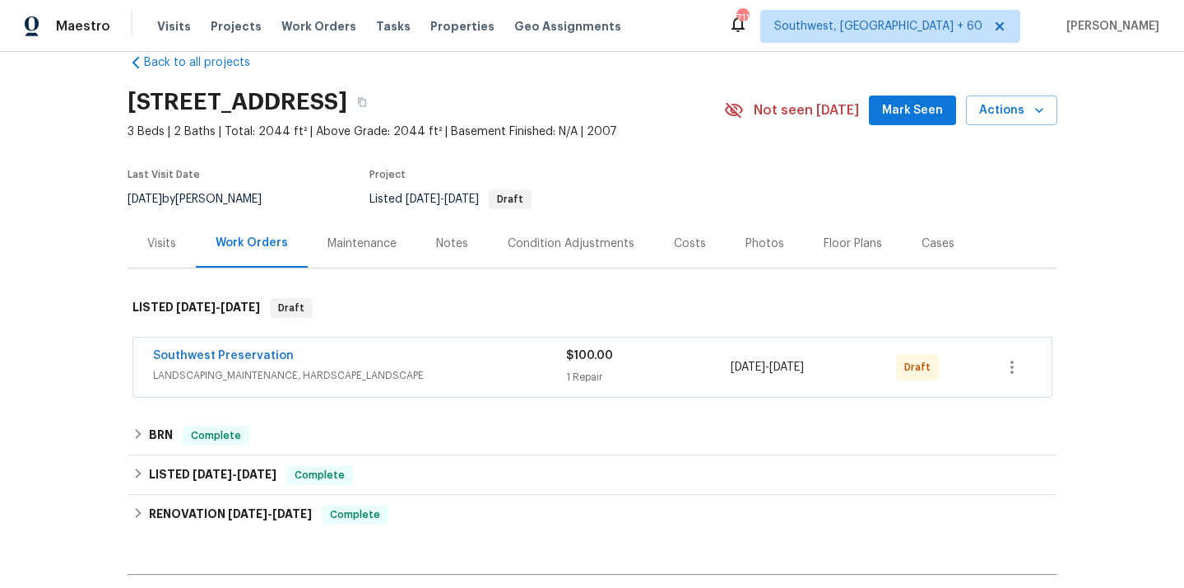
scroll to position [61, 0]
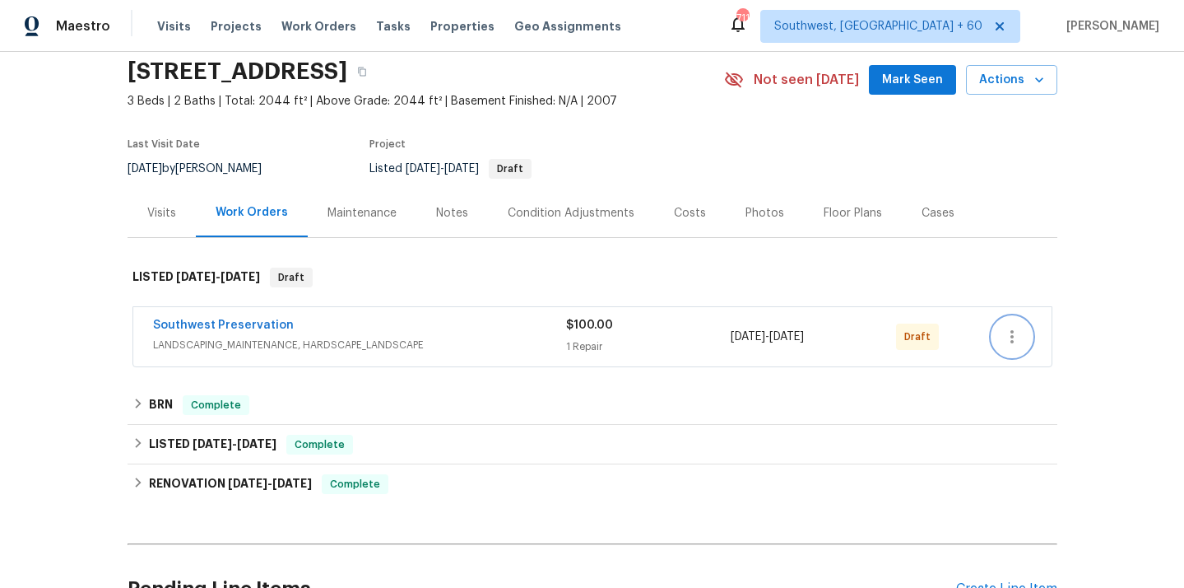
click at [1020, 341] on icon "button" at bounding box center [1012, 337] width 20 height 20
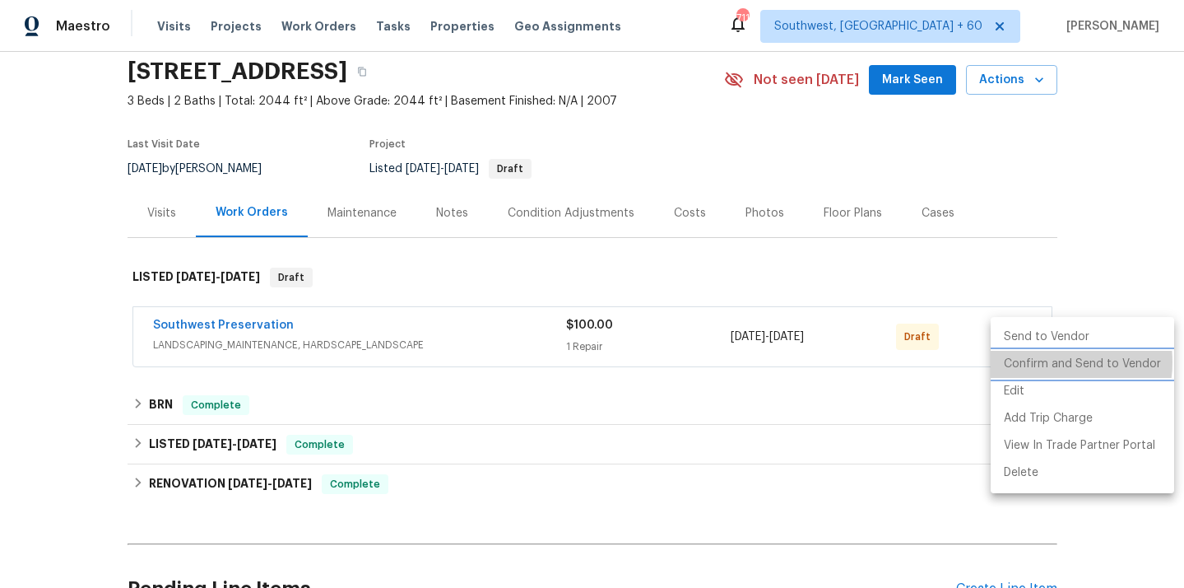
click at [1050, 362] on li "Confirm and Send to Vendor" at bounding box center [1083, 364] width 184 height 27
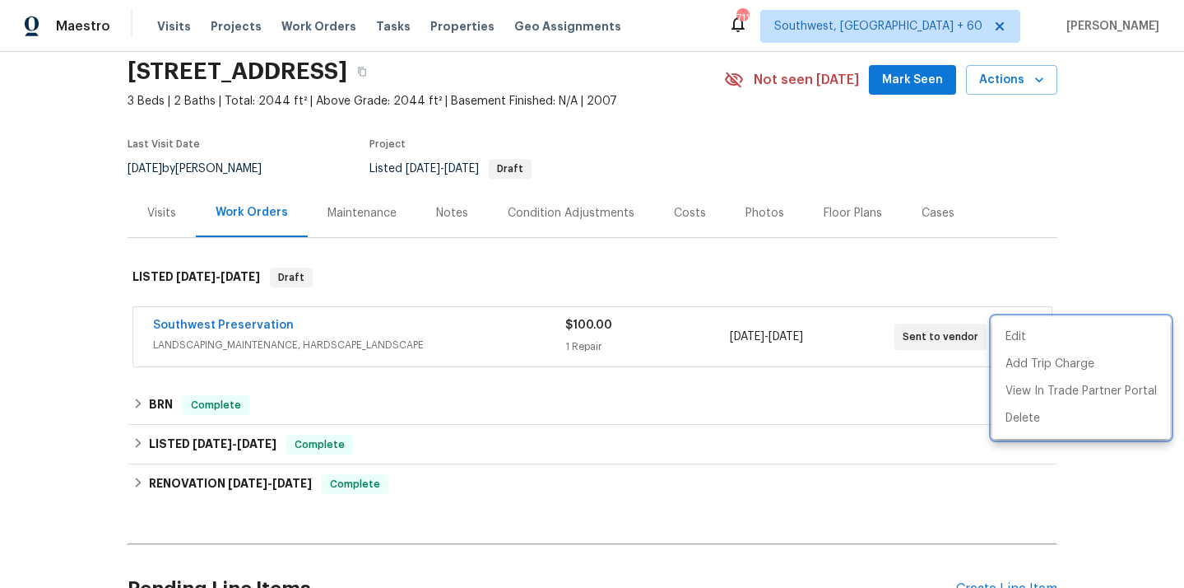
click at [222, 323] on div at bounding box center [592, 294] width 1184 height 588
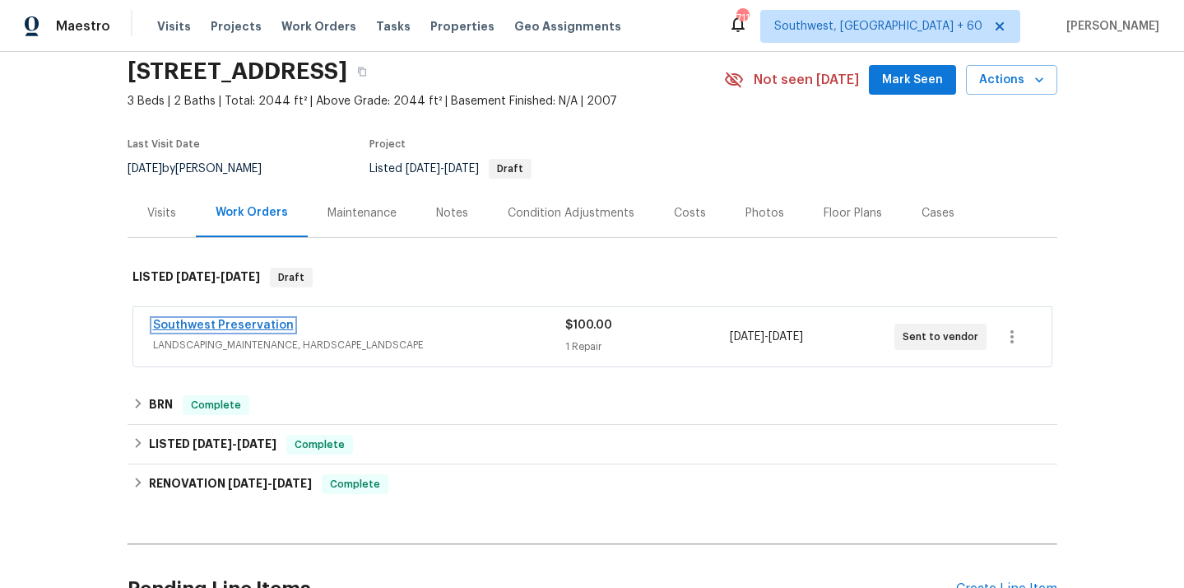
click at [225, 327] on link "Southwest Preservation" at bounding box center [223, 325] width 141 height 12
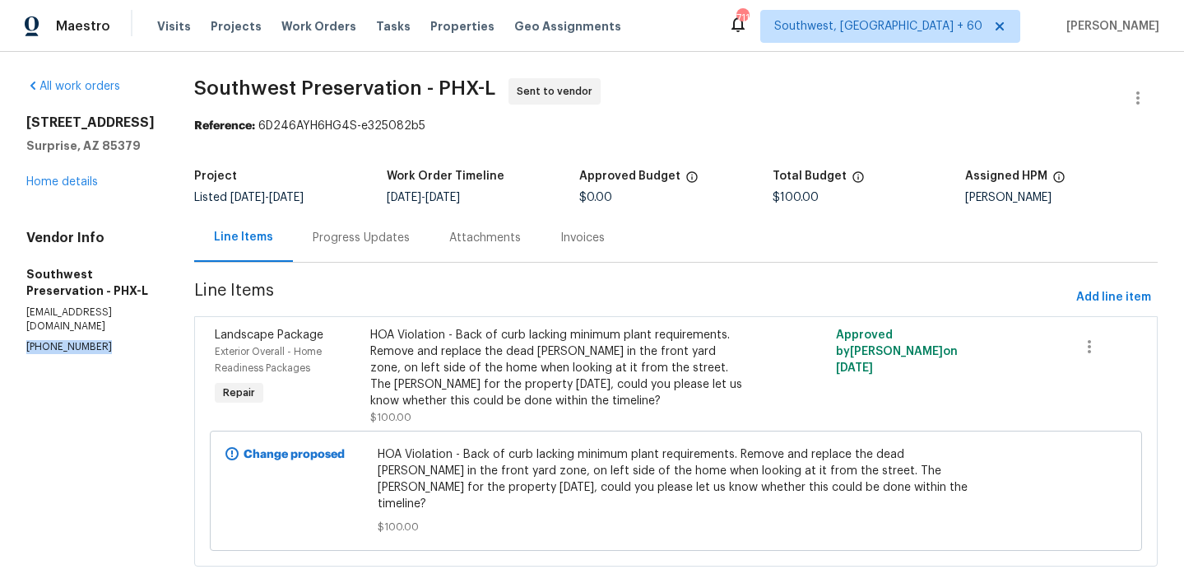
drag, startPoint x: 109, startPoint y: 348, endPoint x: 0, endPoint y: 346, distance: 108.6
click at [0, 346] on div "All work orders 12644 N 152nd Ave Surprise, AZ 85379 Home details Vendor Info S…" at bounding box center [592, 332] width 1184 height 560
copy p "(623) 606-1103"
click at [122, 368] on section "All work orders 12644 N 152nd Ave Surprise, AZ 85379 Home details Vendor Info S…" at bounding box center [90, 332] width 128 height 508
drag, startPoint x: 106, startPoint y: 350, endPoint x: 11, endPoint y: 343, distance: 95.7
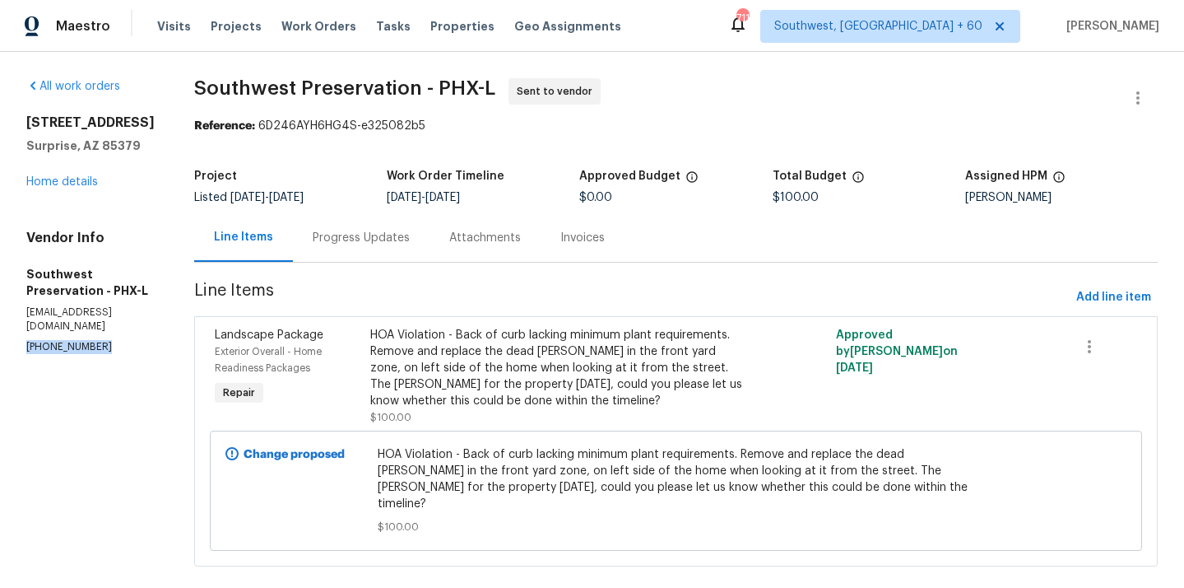
click at [11, 343] on div "All work orders 12644 N 152nd Ave Surprise, AZ 85379 Home details Vendor Info S…" at bounding box center [592, 332] width 1184 height 560
copy p "(623) 606-1103"
click at [141, 378] on section "All work orders 12644 N 152nd Ave Surprise, AZ 85379 Home details Vendor Info S…" at bounding box center [90, 332] width 128 height 508
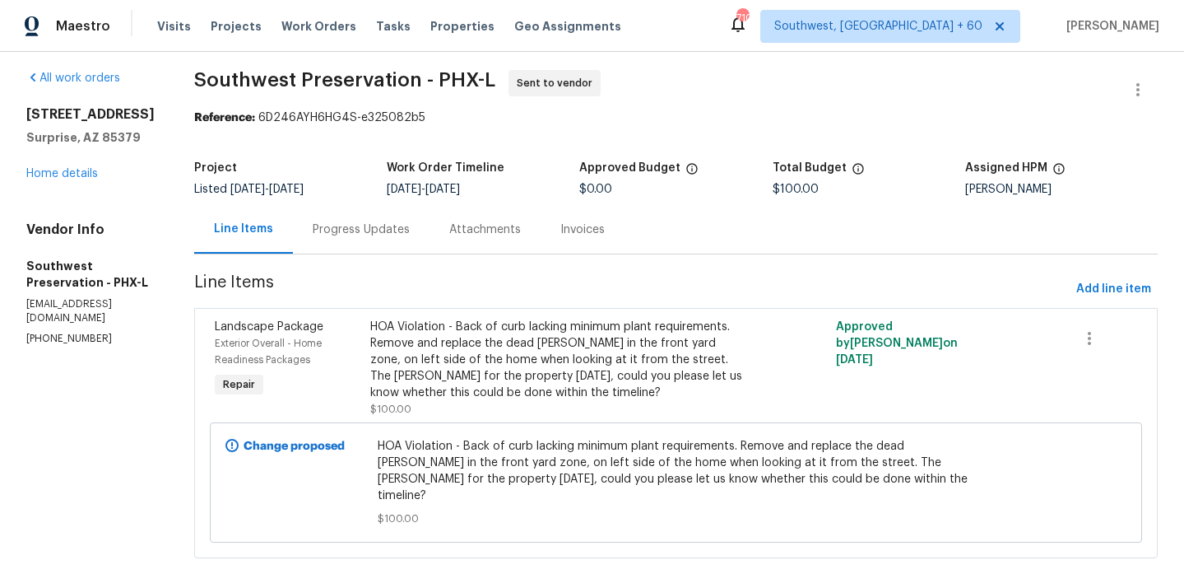
click at [368, 231] on div "Progress Updates" at bounding box center [361, 229] width 97 height 16
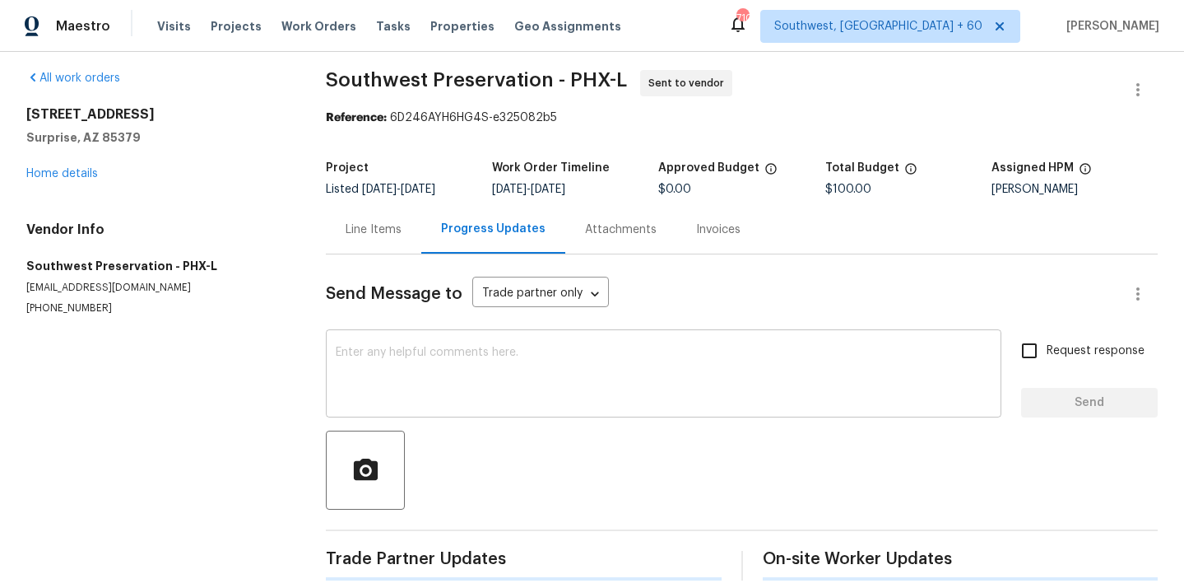
scroll to position [24, 0]
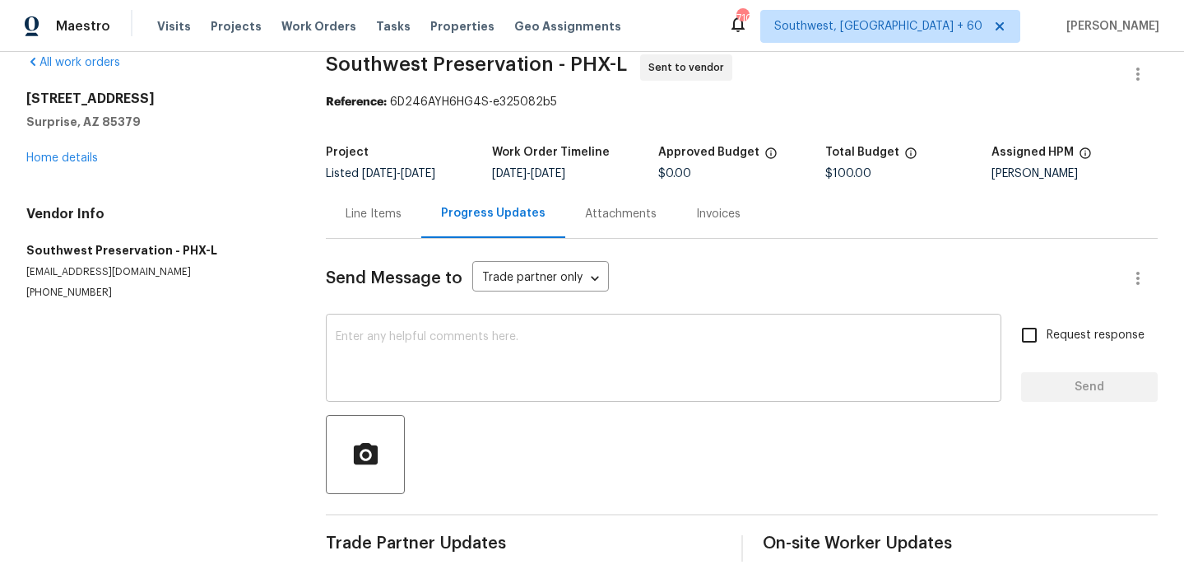
click at [511, 354] on textarea at bounding box center [664, 360] width 656 height 58
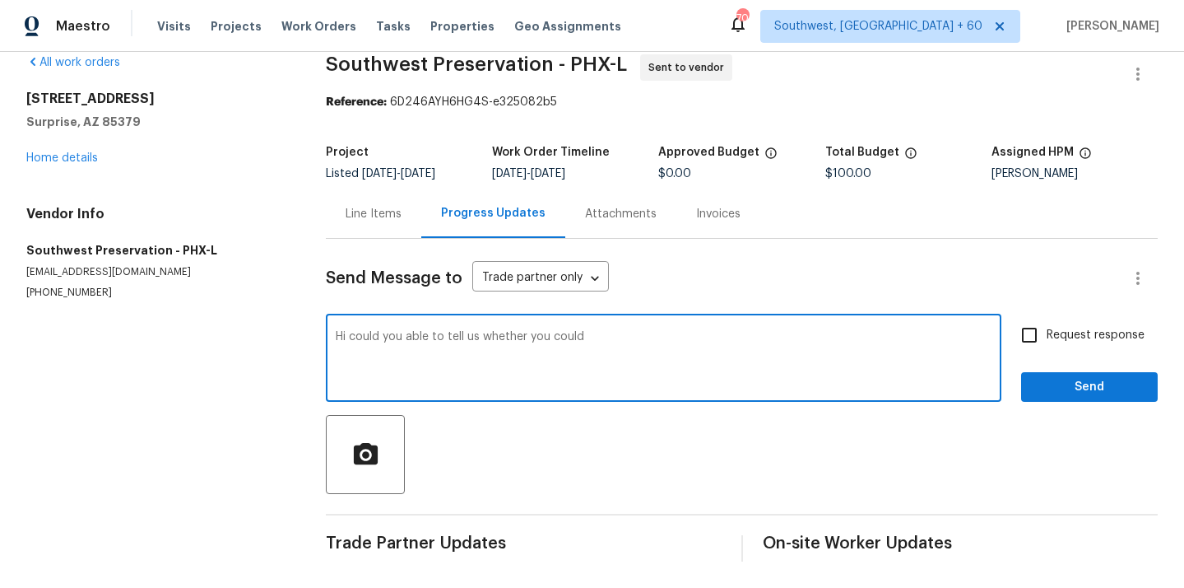
drag, startPoint x: 349, startPoint y: 338, endPoint x: 478, endPoint y: 338, distance: 129.2
click at [478, 338] on textarea "Hi could you able to tell us whether you could" at bounding box center [664, 360] width 656 height 58
click at [497, 332] on textarea "Hi whether you could" at bounding box center [664, 360] width 656 height 58
type textarea "Hi whether you could able to complete the work within the given timeline, kindl…"
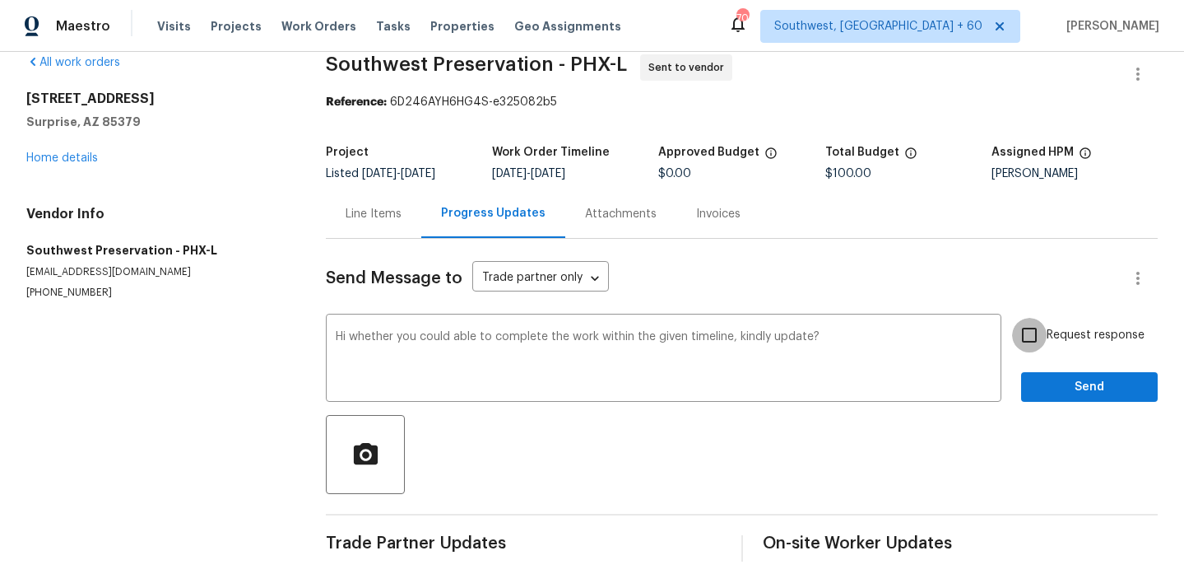
click at [1030, 339] on input "Request response" at bounding box center [1029, 335] width 35 height 35
checkbox input "true"
click at [1030, 378] on button "Send" at bounding box center [1089, 387] width 137 height 30
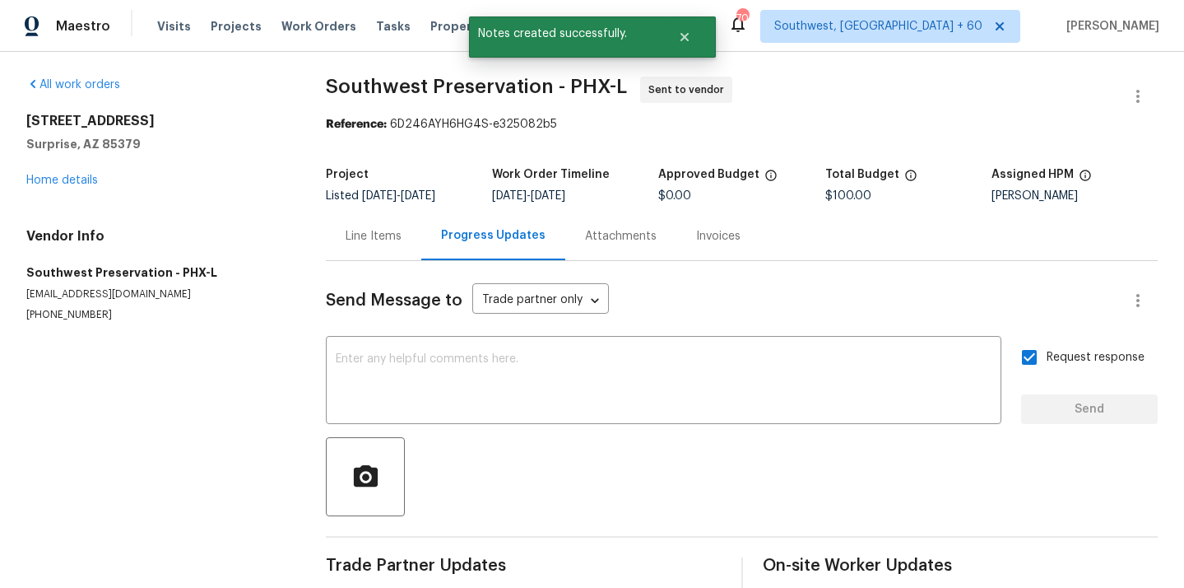
scroll to position [0, 0]
click at [436, 387] on textarea at bounding box center [664, 384] width 656 height 58
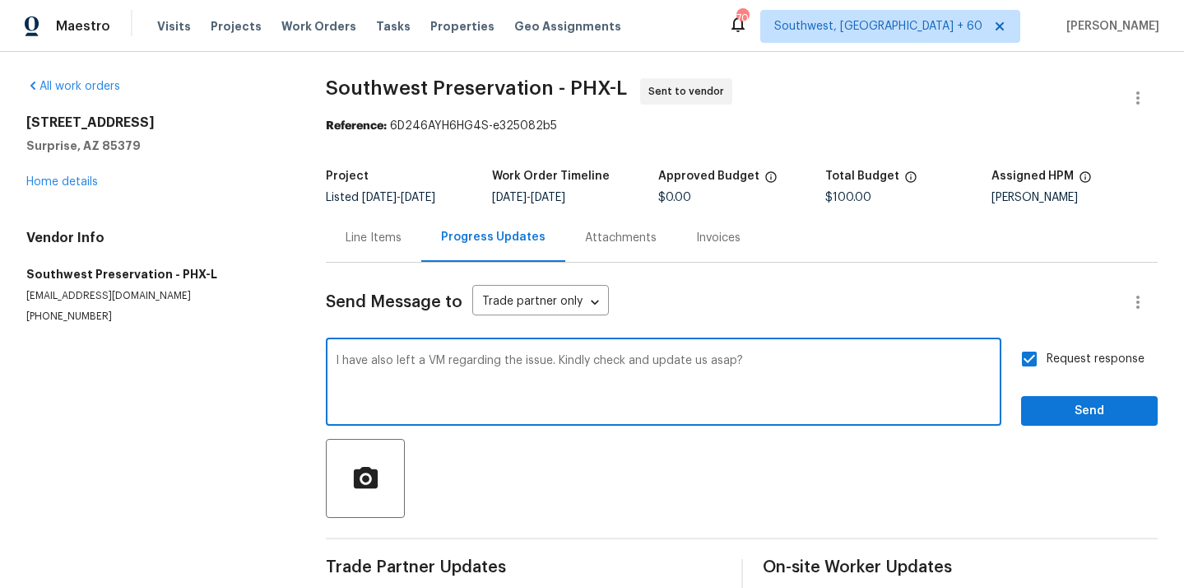
type textarea "I have also left a VM regarding the issue. Kindly check and update us asap?"
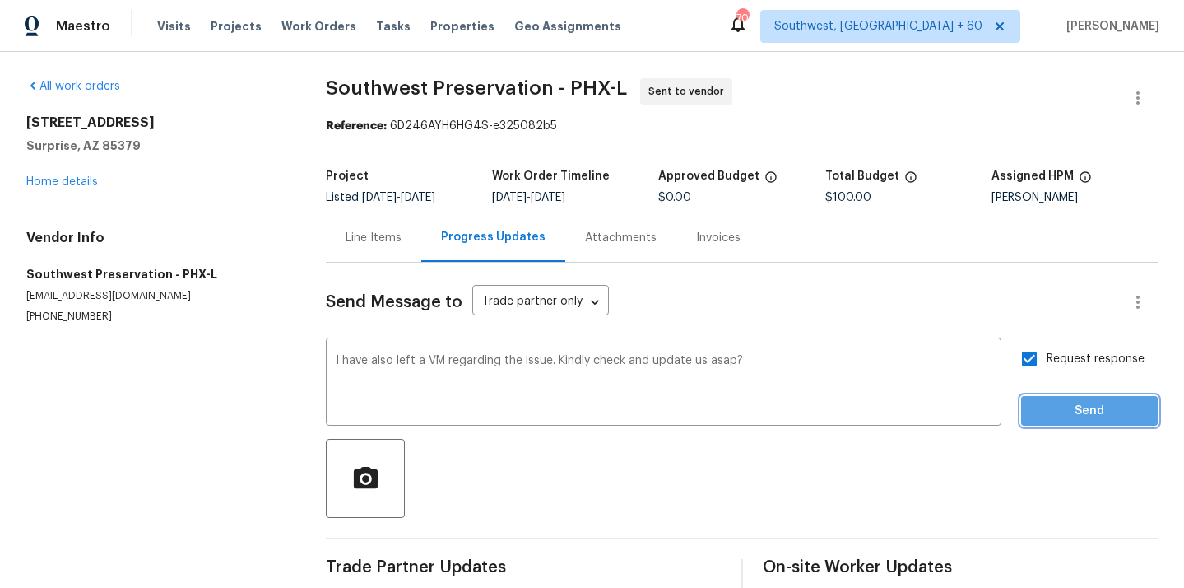
click at [1068, 417] on span "Send" at bounding box center [1089, 411] width 110 height 21
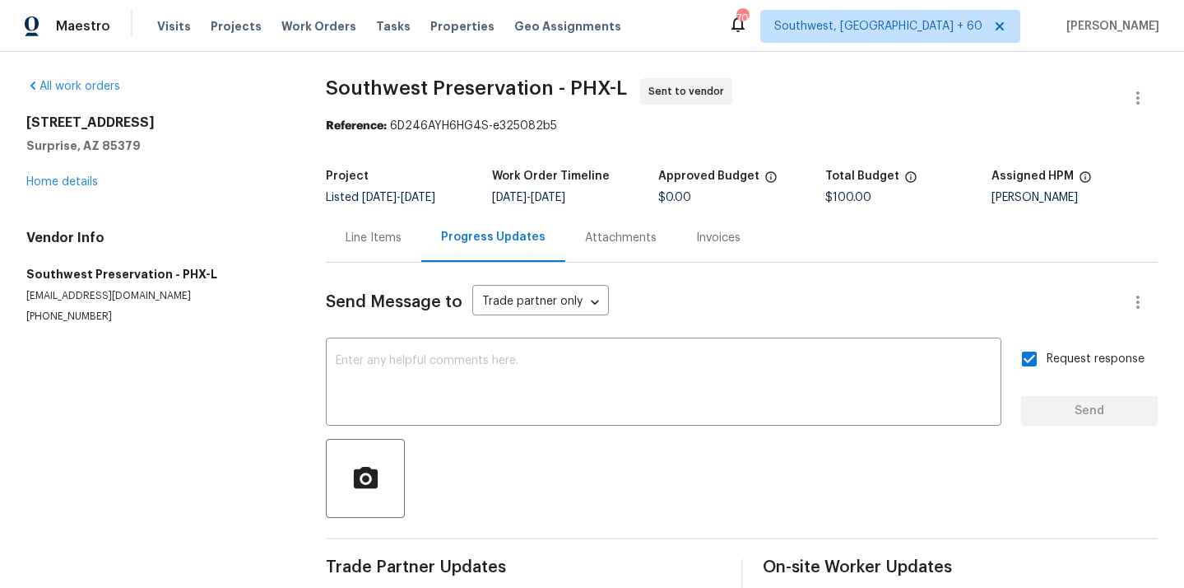
click at [394, 247] on div "Line Items" at bounding box center [373, 237] width 95 height 49
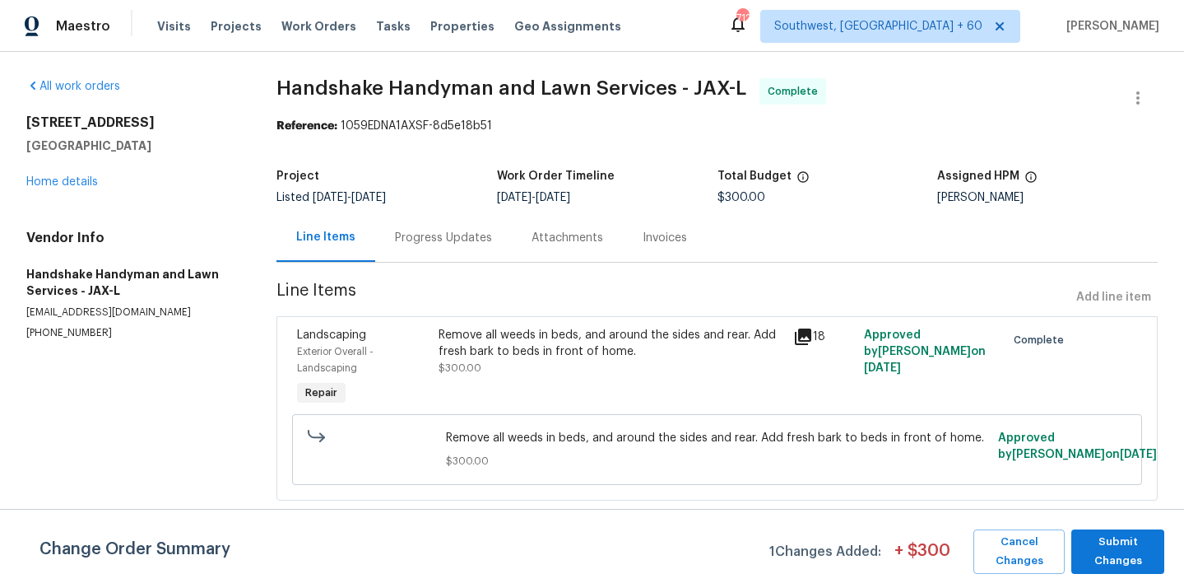
click at [555, 348] on div "Remove all weeds in beds, and around the sides and rear. Add fresh bark to beds…" at bounding box center [611, 343] width 344 height 33
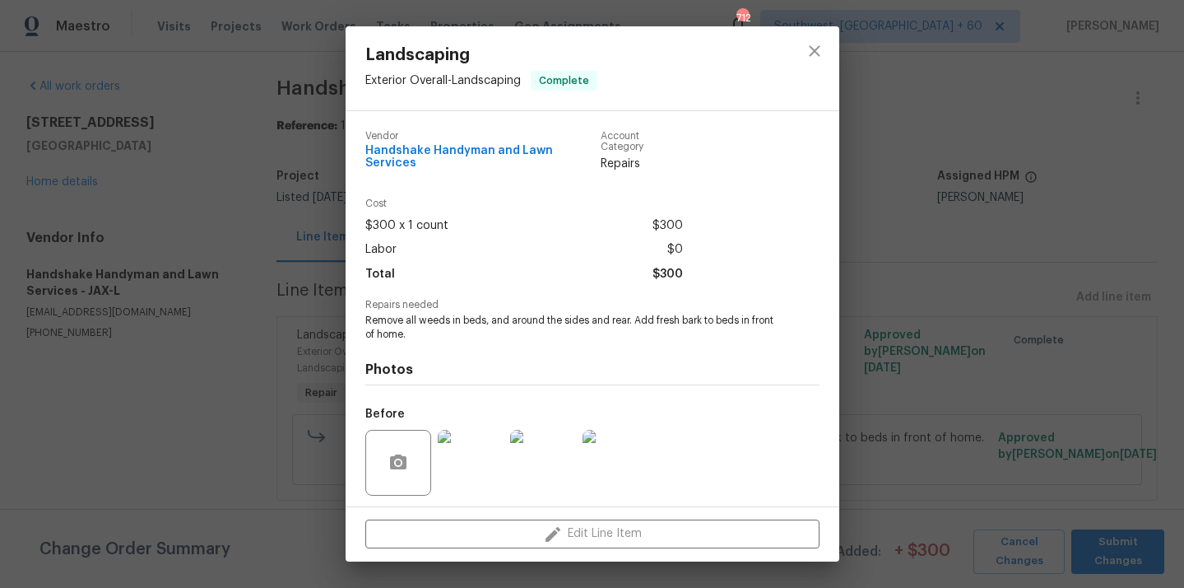
scroll to position [102, 0]
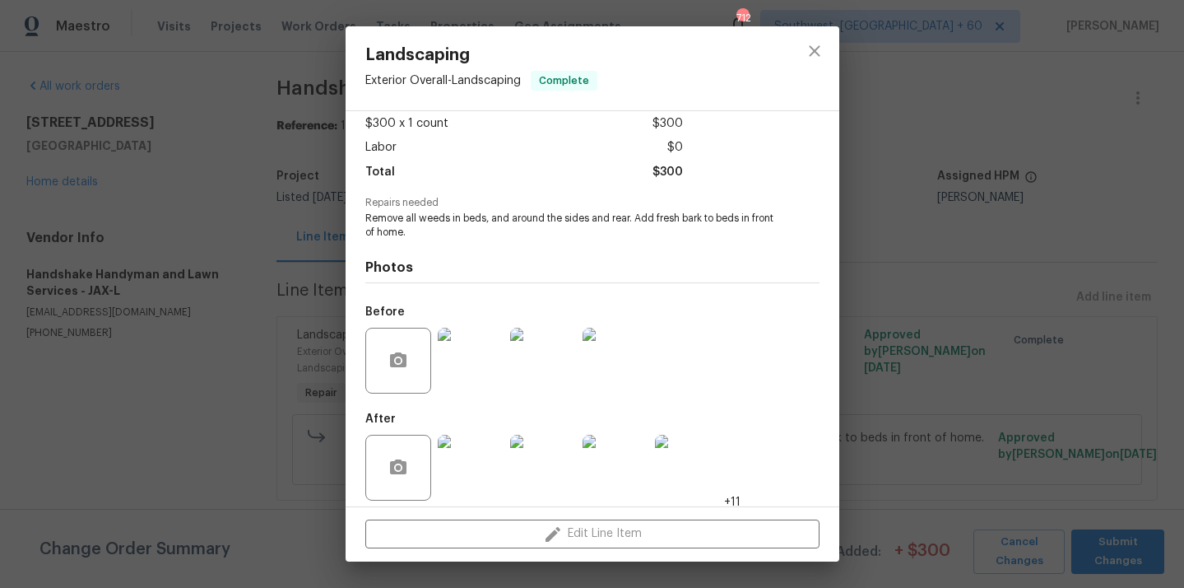
click at [455, 463] on img at bounding box center [471, 468] width 66 height 66
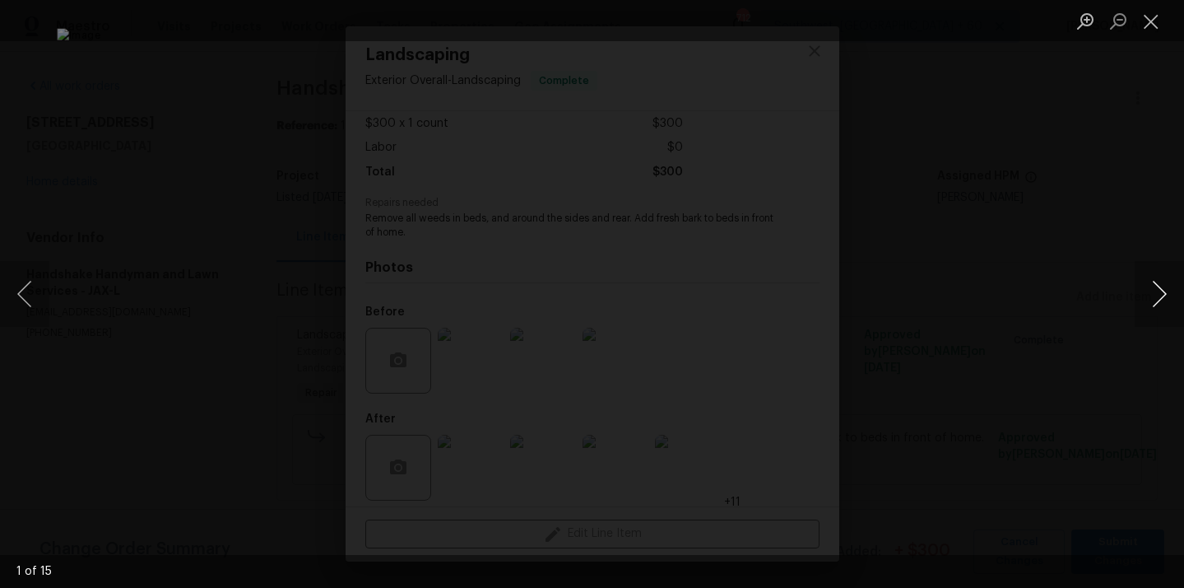
click at [1166, 294] on button "Next image" at bounding box center [1159, 294] width 49 height 66
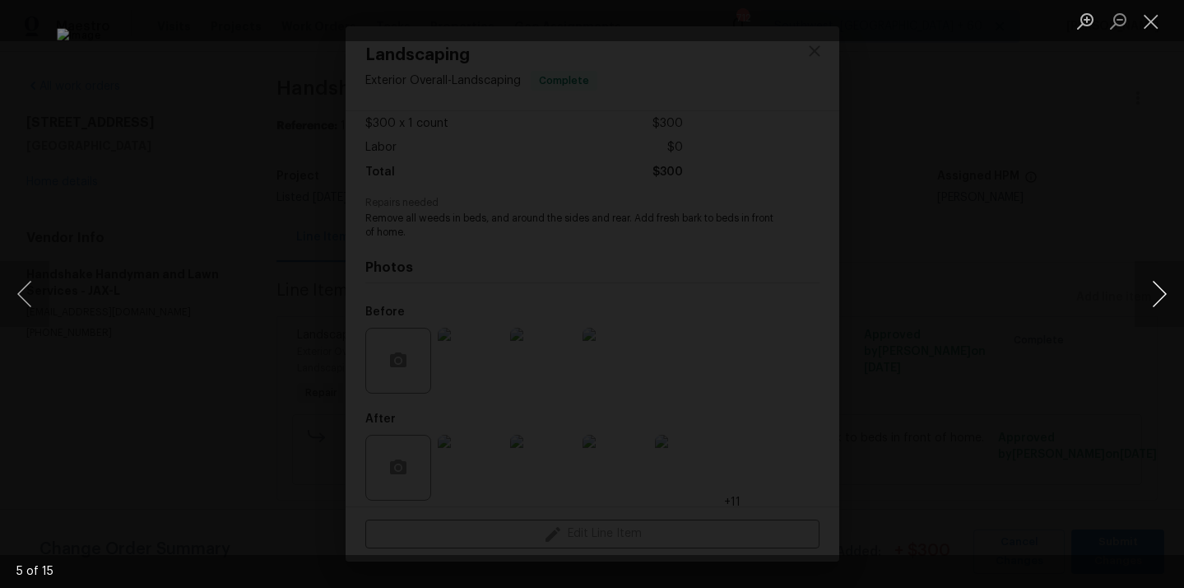
click at [1166, 294] on button "Next image" at bounding box center [1159, 294] width 49 height 66
click at [1166, 293] on button "Next image" at bounding box center [1159, 294] width 49 height 66
click at [1164, 295] on button "Next image" at bounding box center [1159, 294] width 49 height 66
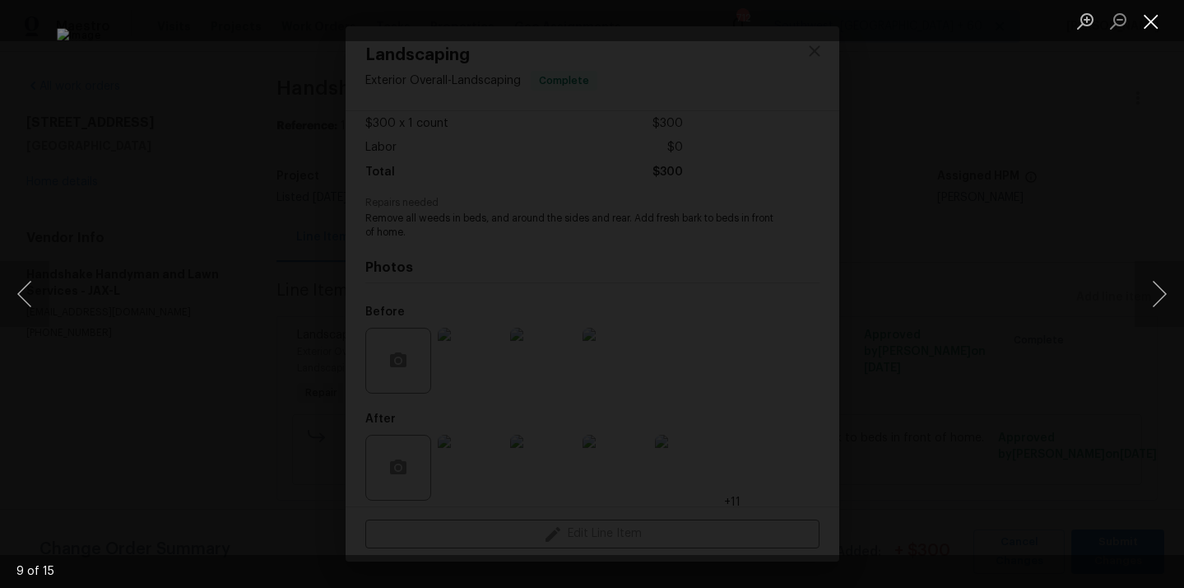
click at [1145, 19] on button "Close lightbox" at bounding box center [1151, 21] width 33 height 29
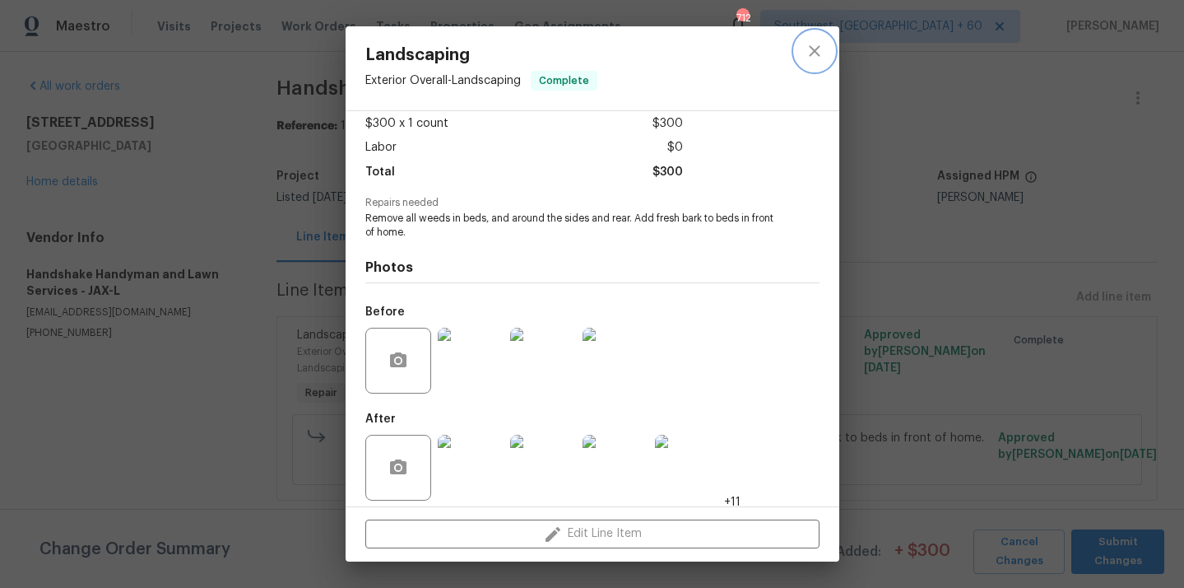
click at [806, 62] on button "close" at bounding box center [815, 51] width 40 height 40
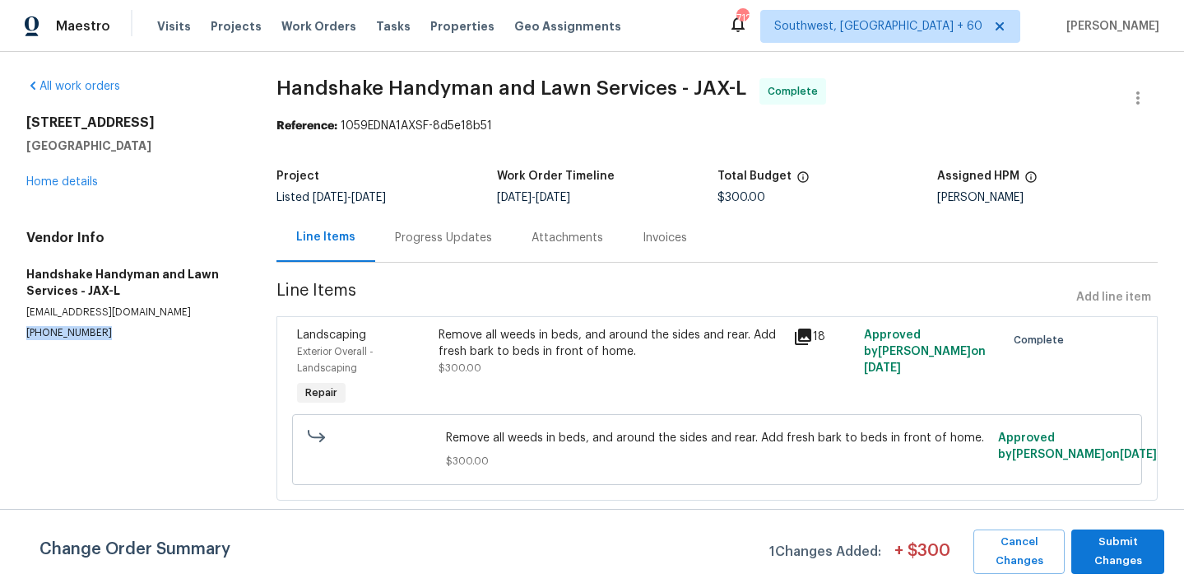
drag, startPoint x: 24, startPoint y: 337, endPoint x: 138, endPoint y: 341, distance: 114.4
click at [138, 341] on div "All work orders [STREET_ADDRESS] Home details Vendor Info Handshake Handyman an…" at bounding box center [592, 299] width 1184 height 495
copy p "[PHONE_NUMBER]"
click at [430, 253] on div "Progress Updates" at bounding box center [443, 237] width 137 height 49
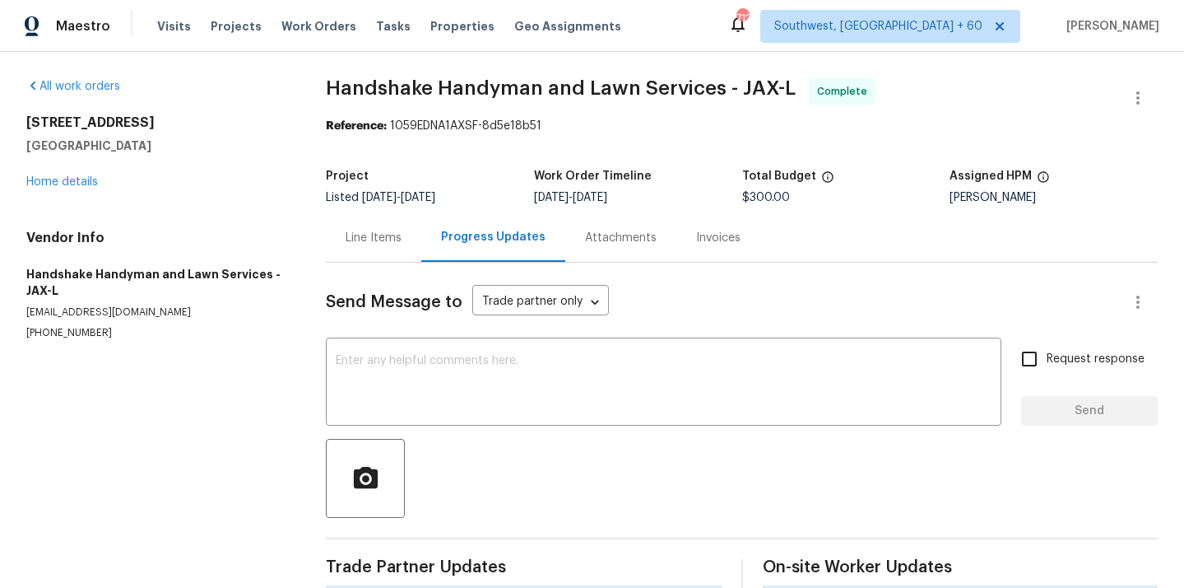
scroll to position [24, 0]
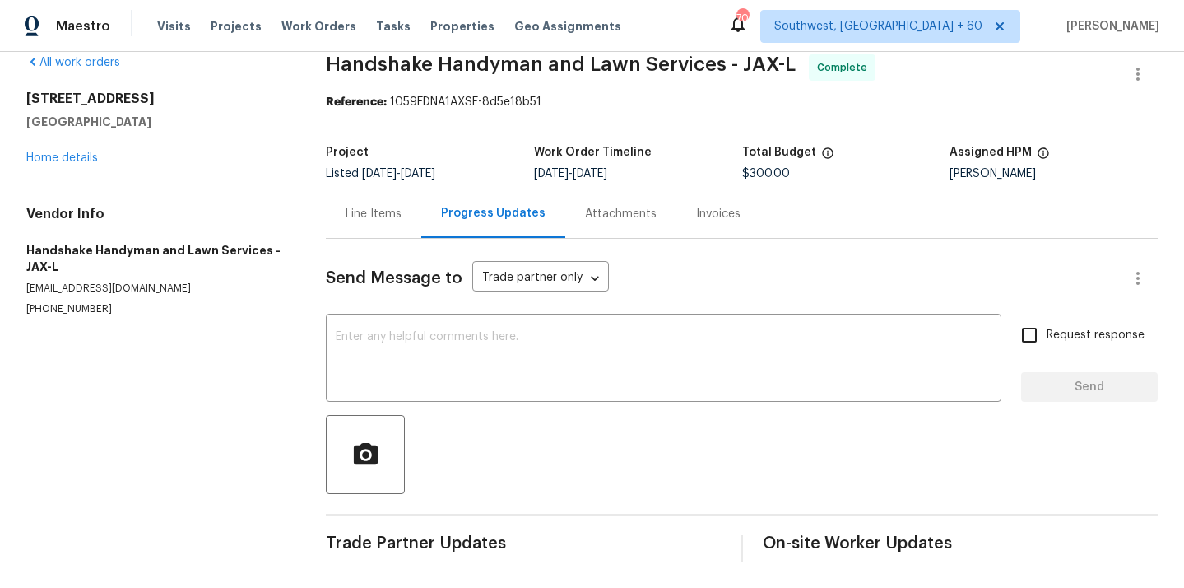
click at [388, 206] on div "Line Items" at bounding box center [374, 214] width 56 height 16
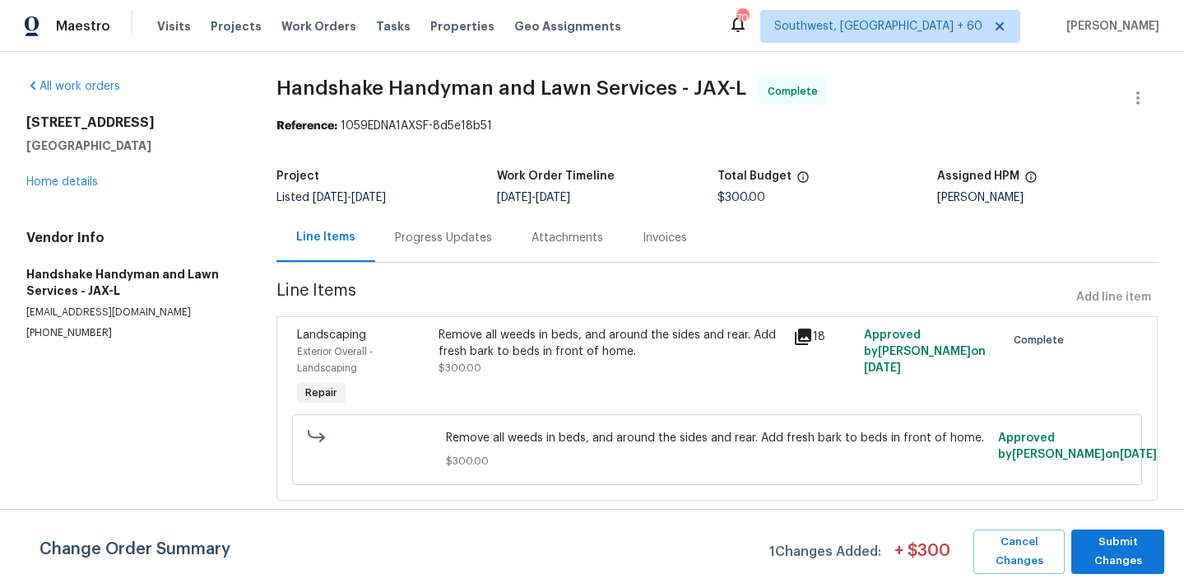
click at [560, 361] on div "Remove all weeds in beds, and around the sides and rear. Add fresh bark to beds…" at bounding box center [611, 351] width 344 height 49
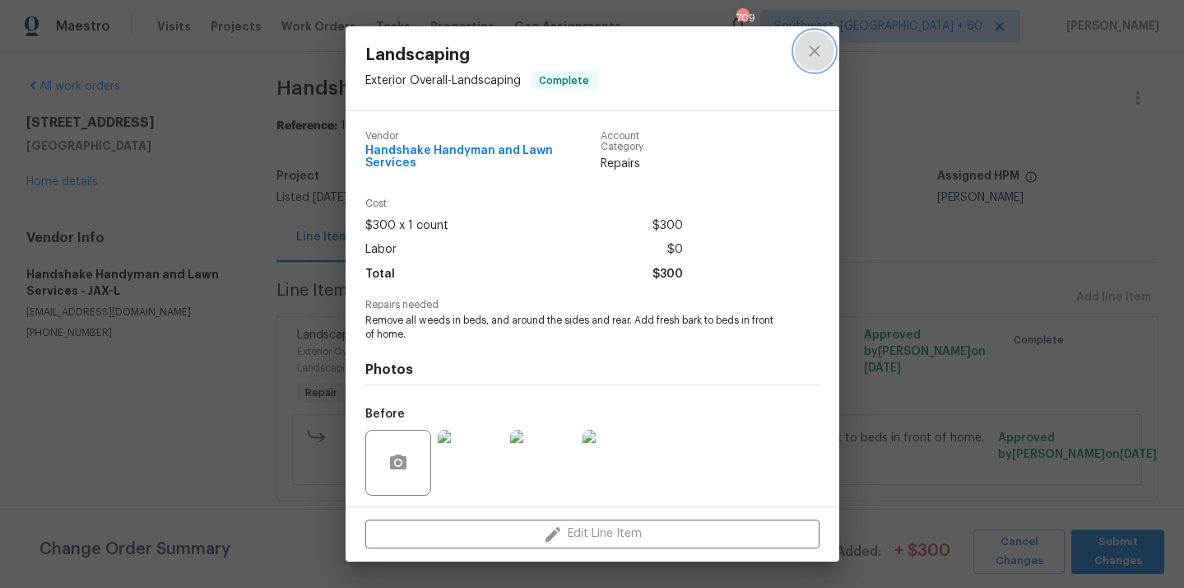
click at [813, 52] on icon "close" at bounding box center [814, 50] width 11 height 11
